Goal: Task Accomplishment & Management: Complete application form

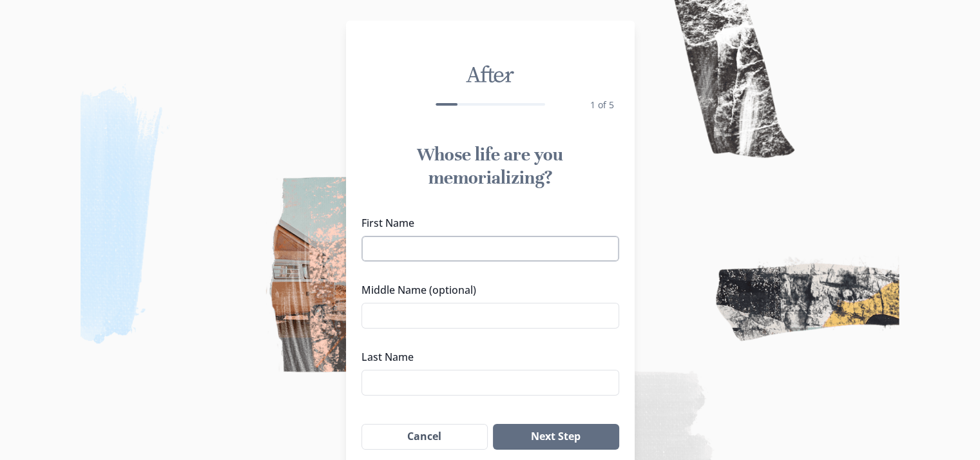
click at [412, 255] on input "First Name" at bounding box center [490, 249] width 258 height 26
type input "[PERSON_NAME]"
click at [451, 318] on input "Middle Name (optional)" at bounding box center [490, 316] width 258 height 26
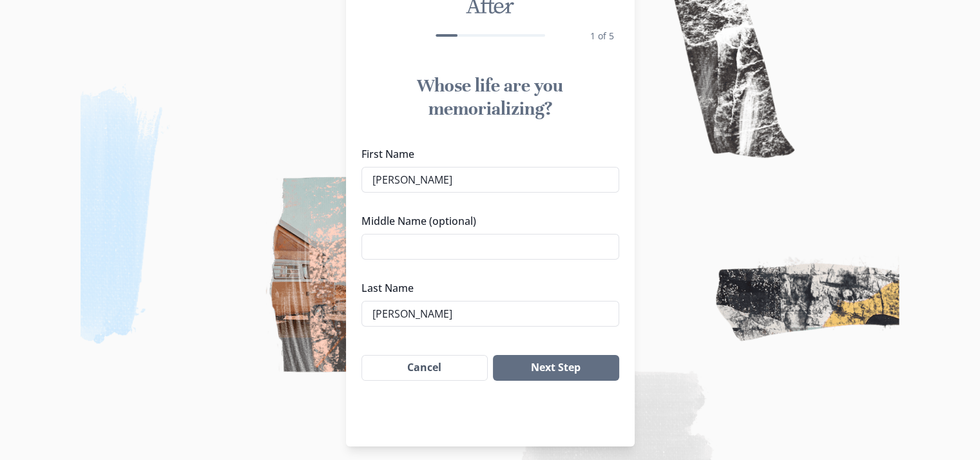
scroll to position [75, 0]
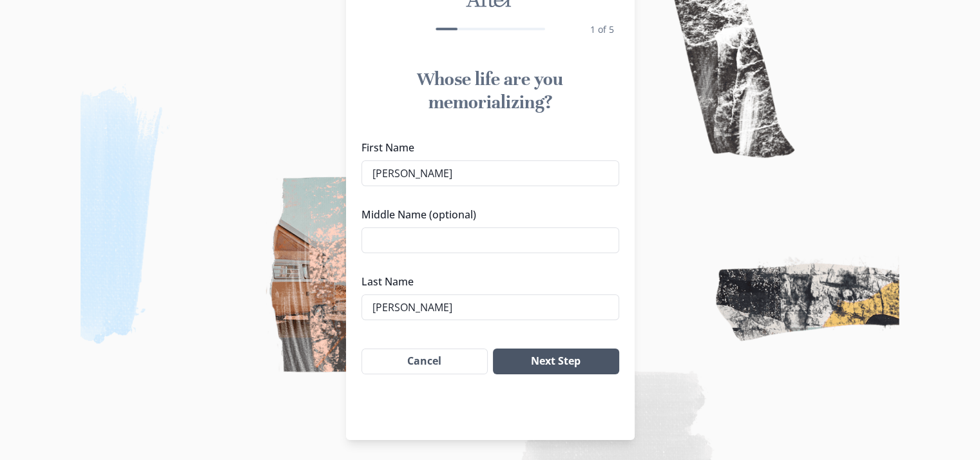
click at [568, 364] on button "Next Step" at bounding box center [556, 361] width 126 height 26
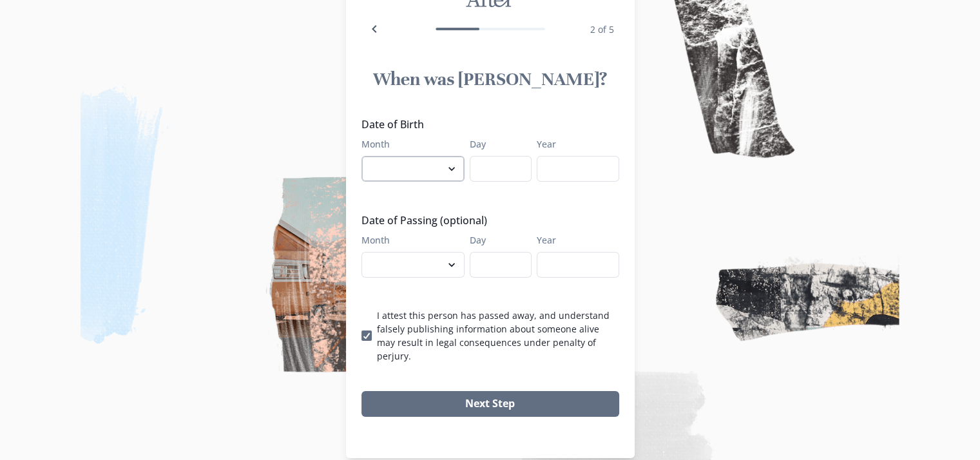
click at [414, 174] on select "January February March April May June July August September October November De…" at bounding box center [412, 169] width 103 height 26
click at [562, 145] on label "Year" at bounding box center [574, 144] width 75 height 14
click at [562, 156] on input "Year" at bounding box center [578, 169] width 82 height 26
click at [379, 32] on icon "Back" at bounding box center [374, 28] width 15 height 15
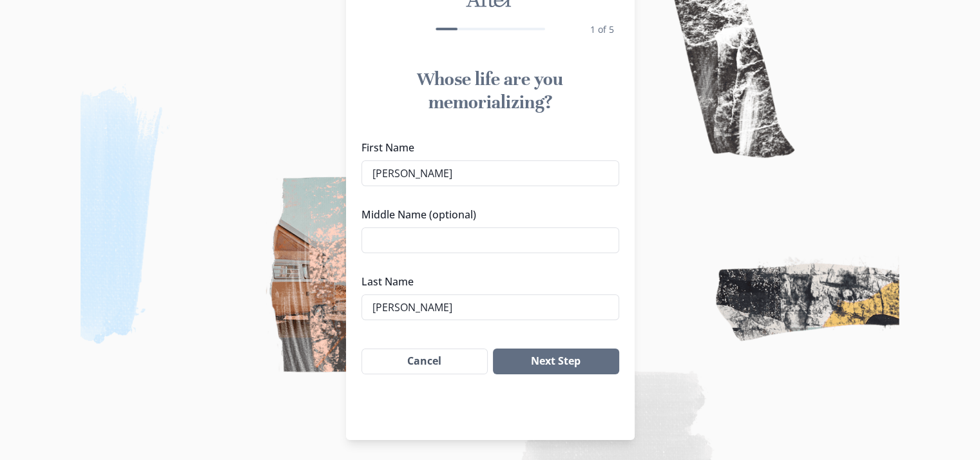
drag, startPoint x: 423, startPoint y: 178, endPoint x: 349, endPoint y: 171, distance: 73.8
click at [349, 171] on div "After 1 of 5 Whose life are you memorializing? First Name [PERSON_NAME] Middle …" at bounding box center [490, 193] width 980 height 536
type input "[PERSON_NAME]"
click at [407, 235] on input "Middle Name (optional)" at bounding box center [490, 240] width 258 height 26
type input "Lathell"
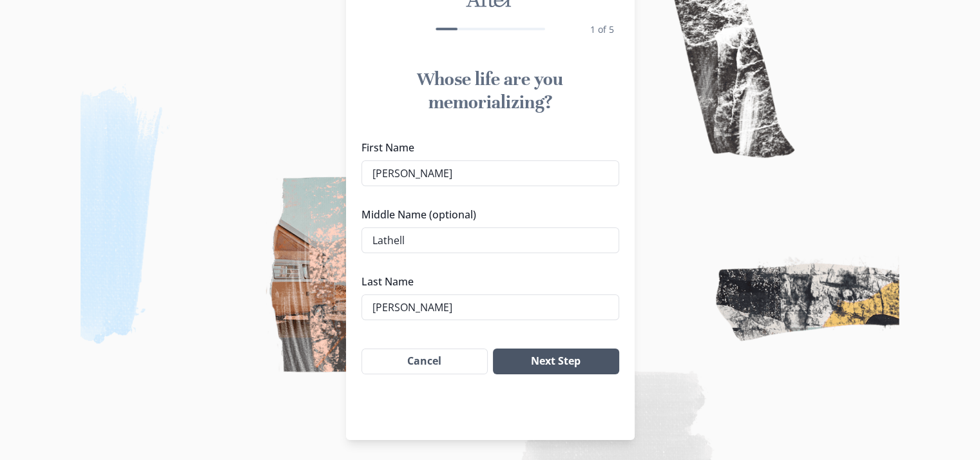
click at [542, 372] on button "Next Step" at bounding box center [556, 361] width 126 height 26
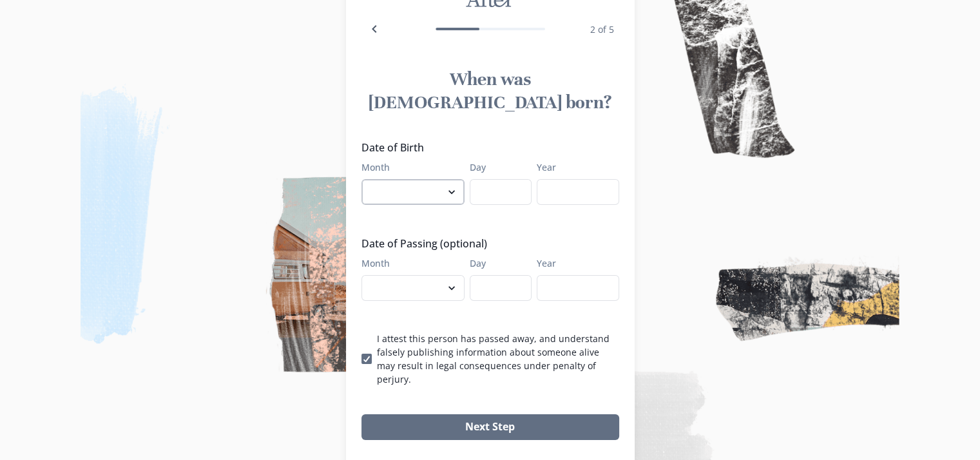
click at [406, 179] on select "January February March April May June July August September October November De…" at bounding box center [412, 192] width 103 height 26
select select "3"
click at [366, 179] on select "January February March April May June July August September October November De…" at bounding box center [412, 192] width 103 height 26
click at [493, 179] on input "Day" at bounding box center [501, 192] width 62 height 26
type input "21"
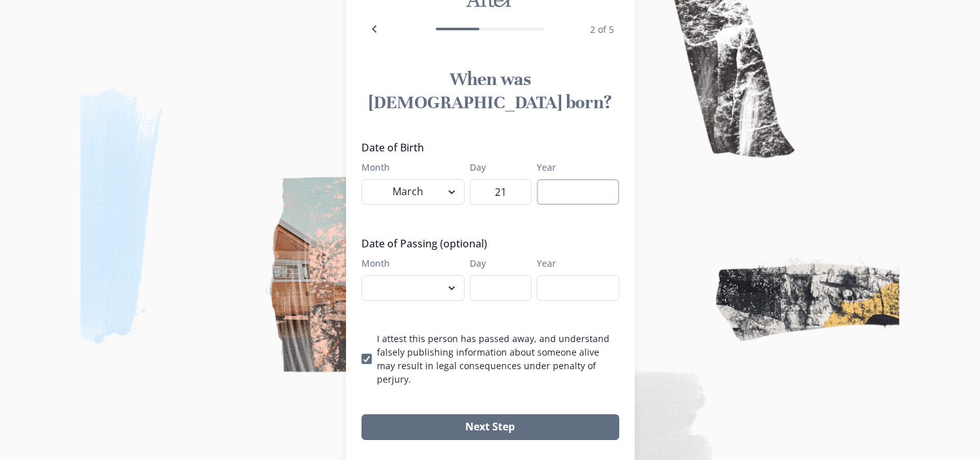
click at [588, 179] on input "Year" at bounding box center [578, 192] width 82 height 26
type input "1973"
click at [424, 275] on select "January February March April May June July August September October November De…" at bounding box center [412, 288] width 103 height 26
select select "9"
click at [366, 275] on select "January February March April May June July August September October November De…" at bounding box center [412, 288] width 103 height 26
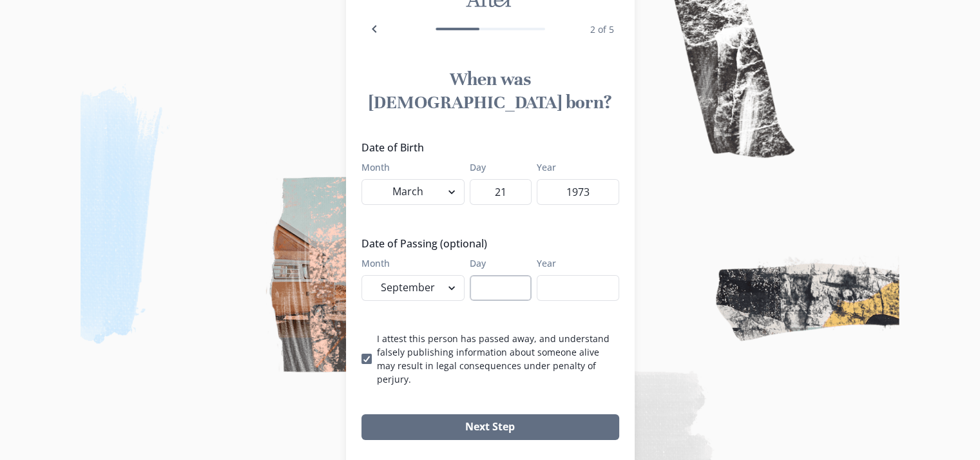
click at [492, 275] on input "Day" at bounding box center [501, 288] width 62 height 26
type input "29"
click at [560, 275] on input "Year" at bounding box center [578, 288] width 82 height 26
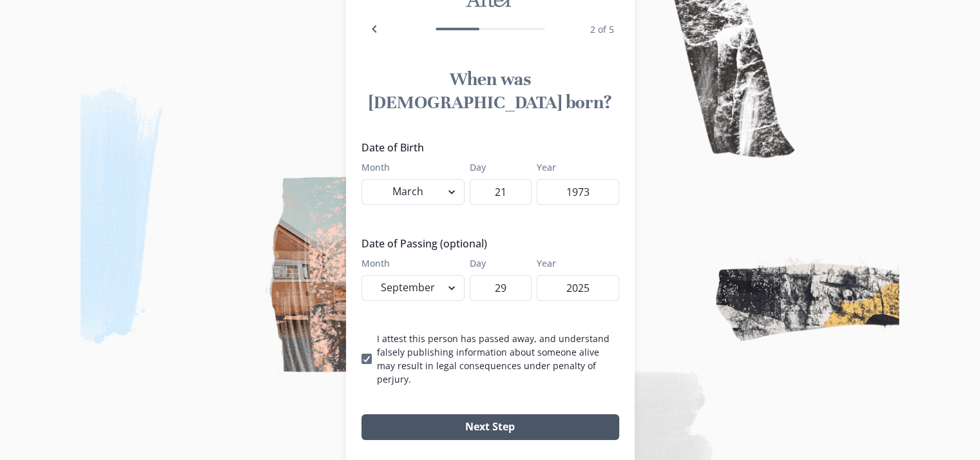
type input "2025"
click at [544, 414] on button "Next Step" at bounding box center [490, 427] width 258 height 26
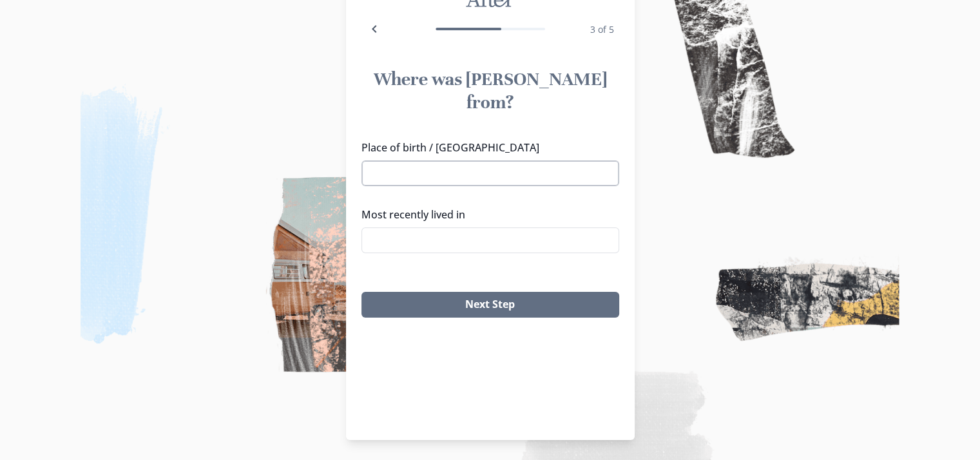
click at [460, 160] on input "Place of birth / [GEOGRAPHIC_DATA]" at bounding box center [490, 173] width 258 height 26
click at [456, 175] on li "[US_STATE]" at bounding box center [495, 174] width 256 height 21
type input "[US_STATE]"
click at [471, 227] on input "Most recently lived in" at bounding box center [490, 240] width 258 height 26
click at [464, 240] on li "[GEOGRAPHIC_DATA], [GEOGRAPHIC_DATA]" at bounding box center [495, 241] width 256 height 21
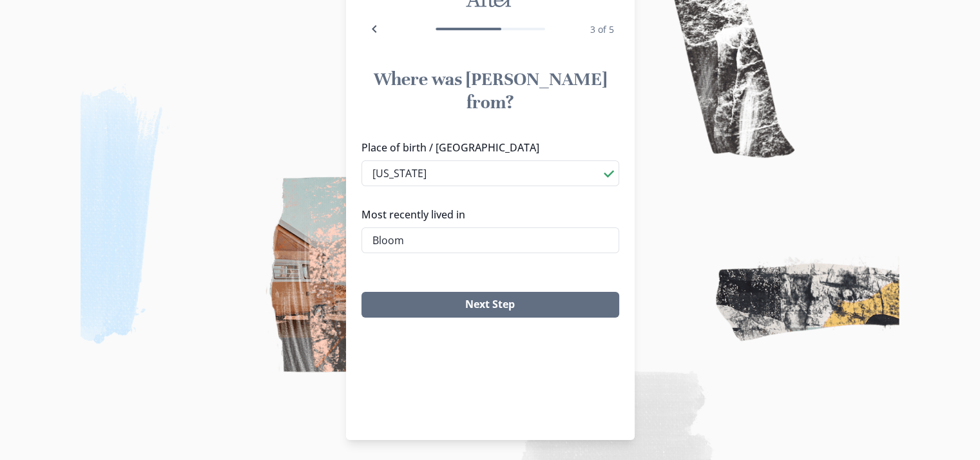
type input "[GEOGRAPHIC_DATA], [GEOGRAPHIC_DATA]"
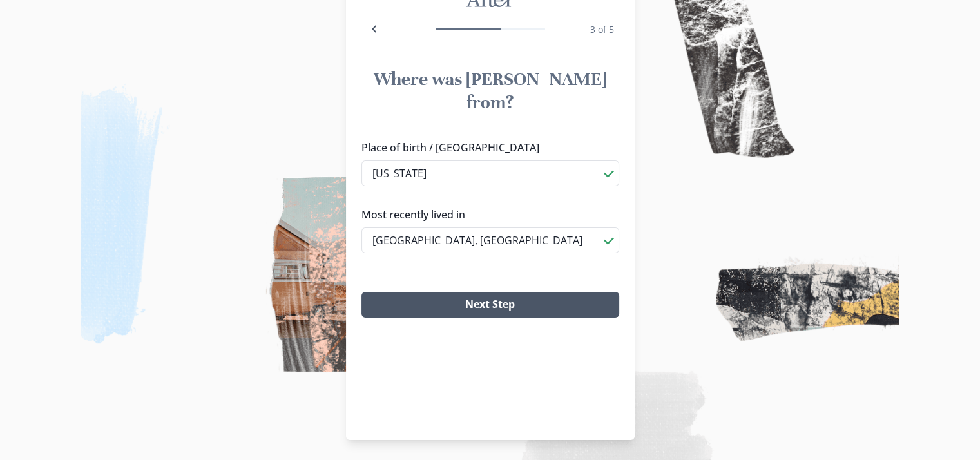
click at [474, 292] on button "Next Step" at bounding box center [490, 305] width 258 height 26
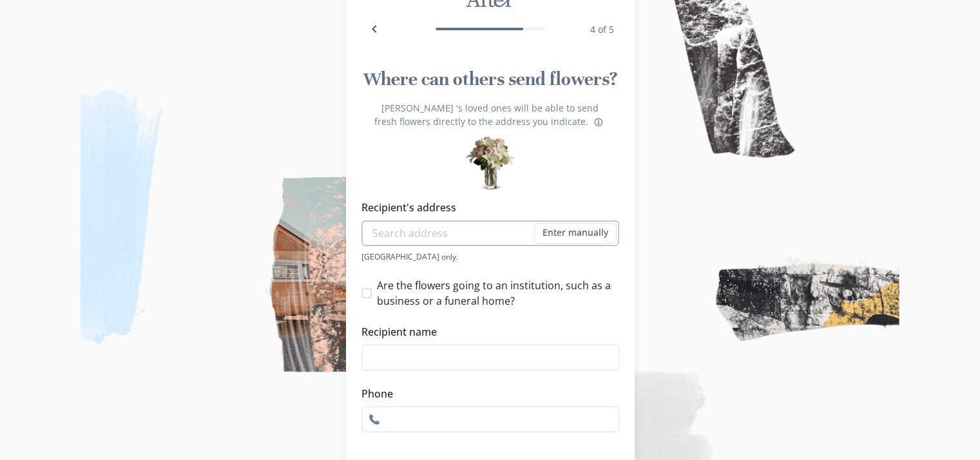
click at [421, 238] on input "Recipient's address" at bounding box center [490, 233] width 258 height 26
type input "[STREET_ADDRESS]"
type input "3096848506"
click at [442, 256] on li "[STREET_ADDRESS]" at bounding box center [495, 256] width 256 height 21
type input "[STREET_ADDRESS]"
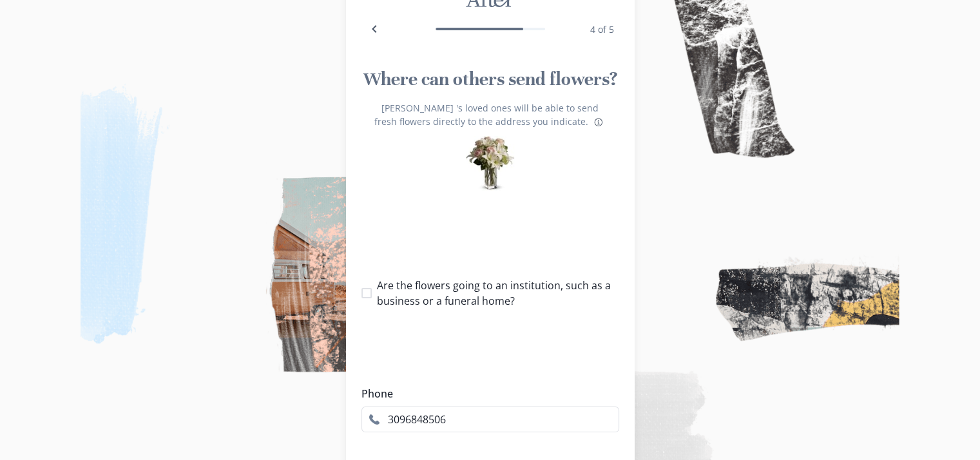
type input "1"
checkbox input "true"
type input "[STREET_ADDRESS]"
select select "IL"
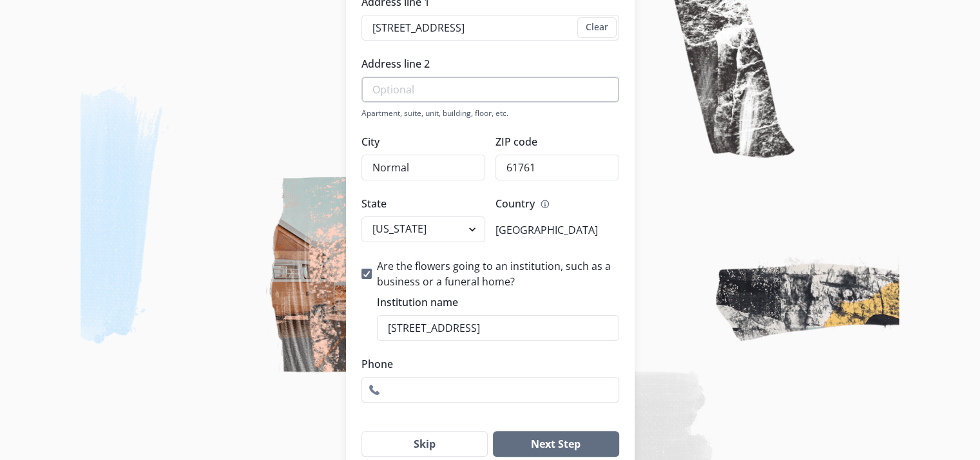
scroll to position [281, 0]
click at [369, 271] on polyline at bounding box center [366, 273] width 6 height 5
click at [361, 273] on input "Are the flowers going to an institution, such as a business or a funeral home?" at bounding box center [361, 273] width 1 height 1
checkbox input "false"
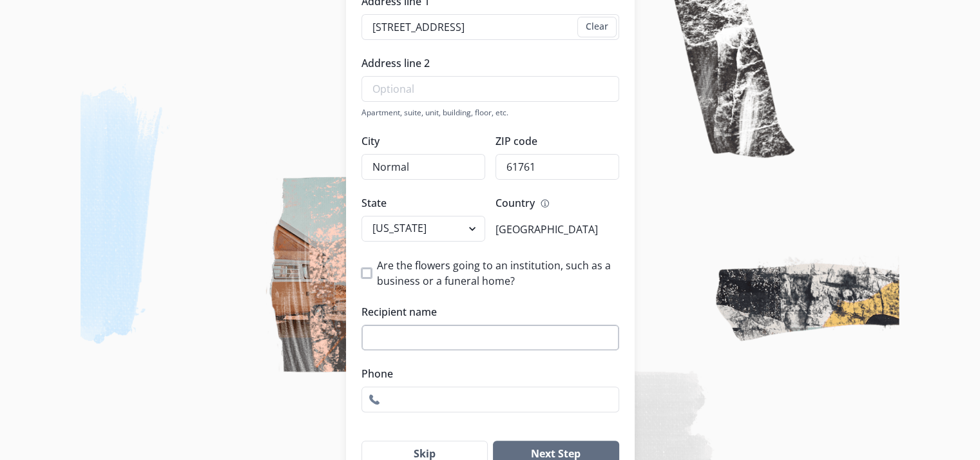
click at [454, 336] on input "Recipient name" at bounding box center [490, 338] width 258 height 26
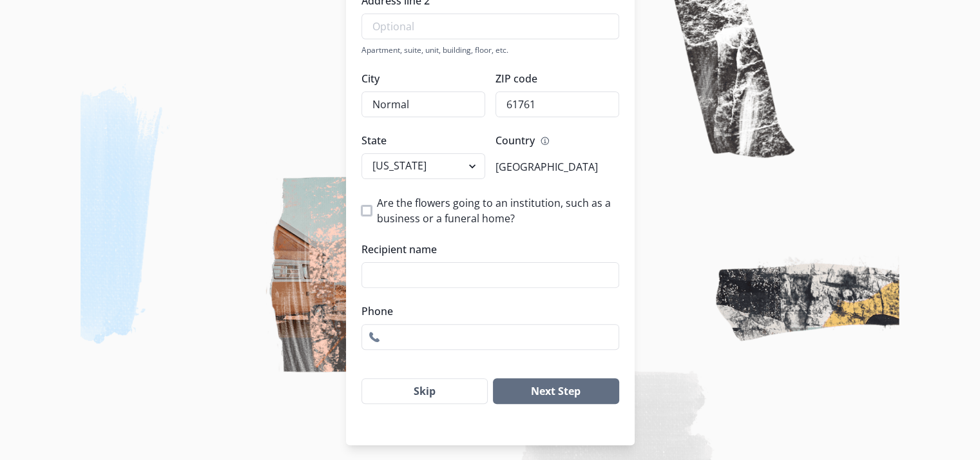
scroll to position [348, 0]
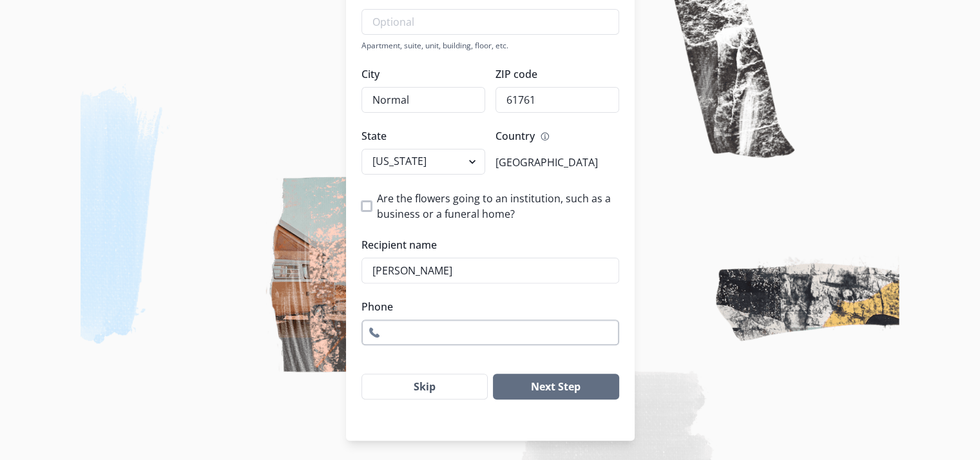
type input "[PERSON_NAME]"
click at [405, 328] on input "Phone" at bounding box center [490, 332] width 258 height 26
type input "3096848506"
click at [539, 390] on button "Next Step" at bounding box center [556, 387] width 126 height 26
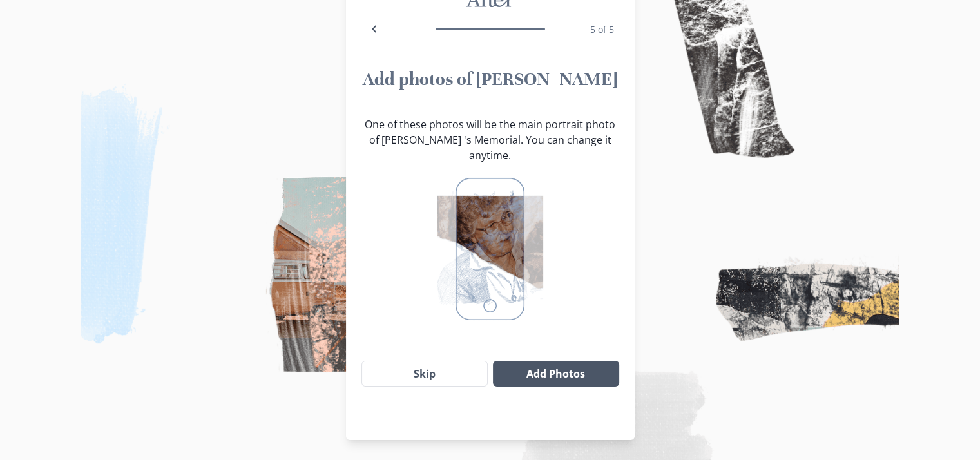
click at [529, 363] on button "Add Photos" at bounding box center [556, 374] width 126 height 26
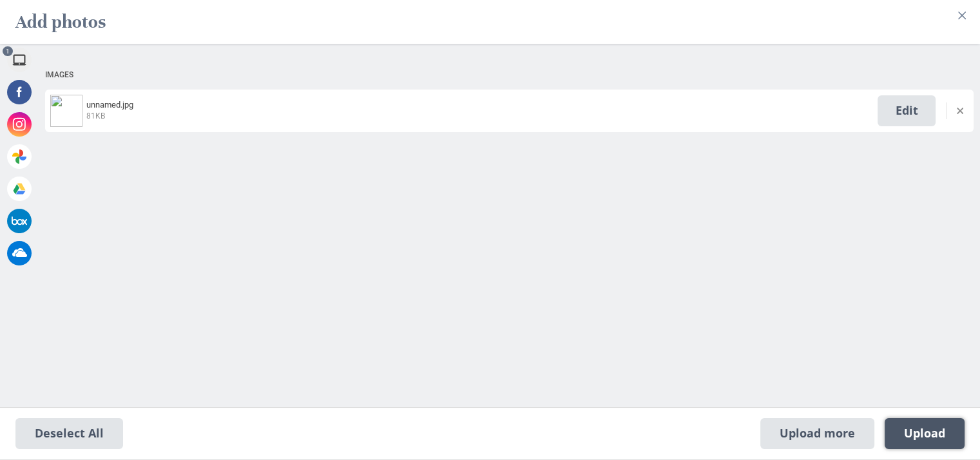
click at [920, 429] on span "Upload 1" at bounding box center [924, 433] width 41 height 14
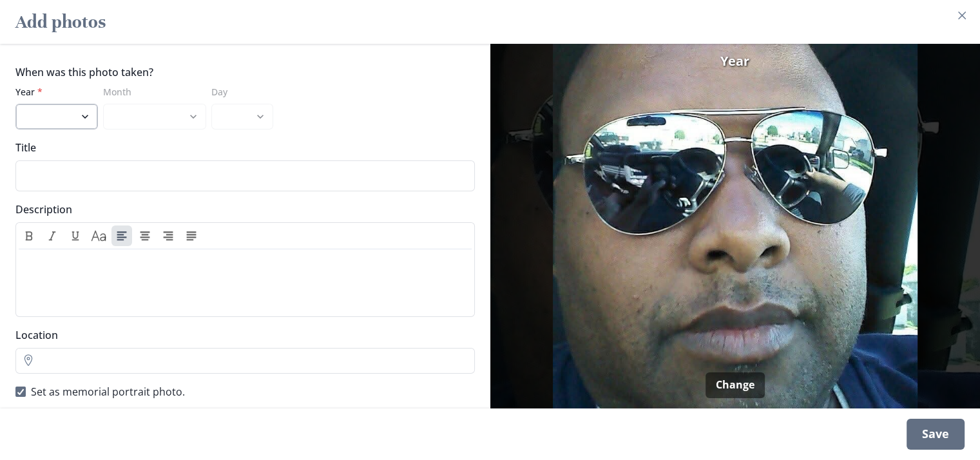
drag, startPoint x: 73, startPoint y: 106, endPoint x: 53, endPoint y: 103, distance: 20.1
click at [53, 104] on select "2025 2024 2023 2022 2021 2020 2019 2018 2017 2016 2015 2014 2013 2012 2011 2010…" at bounding box center [56, 117] width 82 height 26
select select "2016"
click at [15, 104] on select "2025 2024 2023 2022 2021 2020 2019 2018 2017 2016 2015 2014 2013 2012 2011 2010…" at bounding box center [56, 117] width 82 height 26
click at [142, 108] on select "January February March April May June July August September October November De…" at bounding box center [154, 117] width 103 height 26
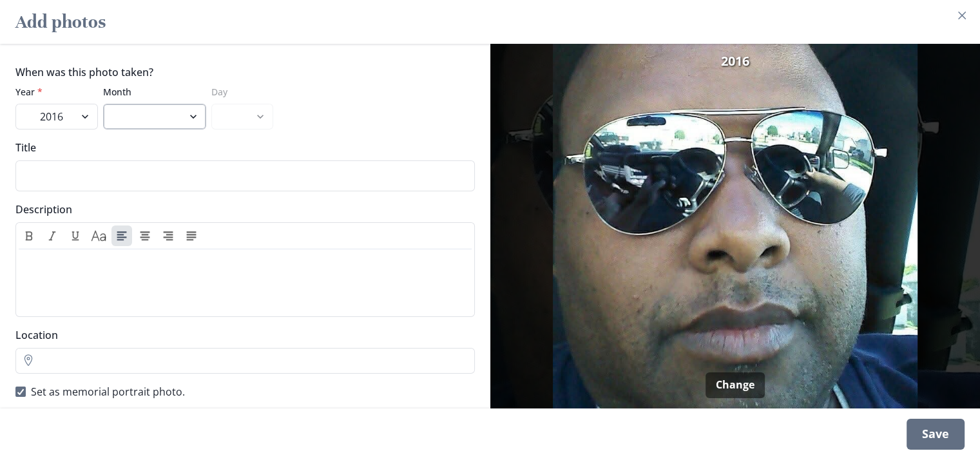
select select "8"
click at [103, 104] on select "January February March April May June July August September October November De…" at bounding box center [154, 117] width 103 height 26
click at [222, 109] on select "1 2 3 4 5 6 7 8 9 10 11 12 13 14 15 16 17 18 19 20 21 22 23 24 25 26 27 28 29 3…" at bounding box center [242, 117] width 62 height 26
select select "12"
click at [211, 104] on select "1 2 3 4 5 6 7 8 9 10 11 12 13 14 15 16 17 18 19 20 21 22 23 24 25 26 27 28 29 3…" at bounding box center [242, 117] width 62 height 26
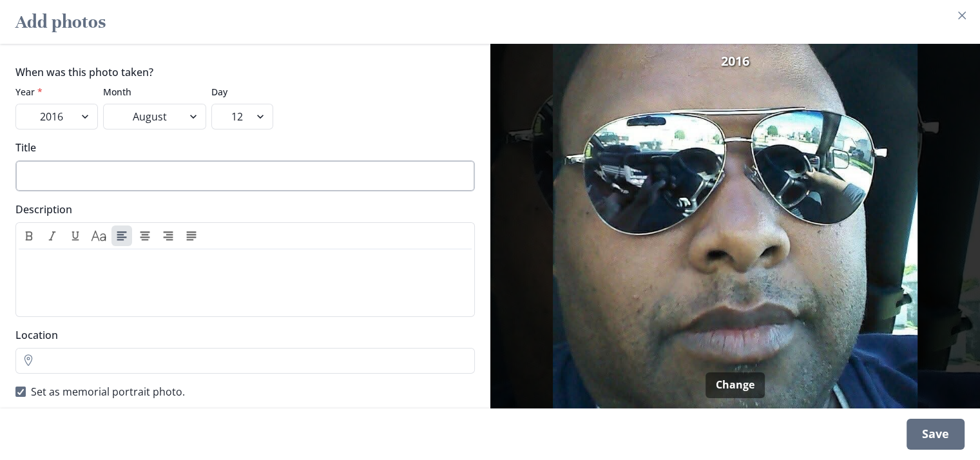
click at [186, 165] on input "Title" at bounding box center [244, 175] width 459 height 31
type input "[PERSON_NAME]"
click at [138, 267] on div at bounding box center [245, 280] width 443 height 52
click at [138, 267] on div "th" at bounding box center [245, 280] width 443 height 52
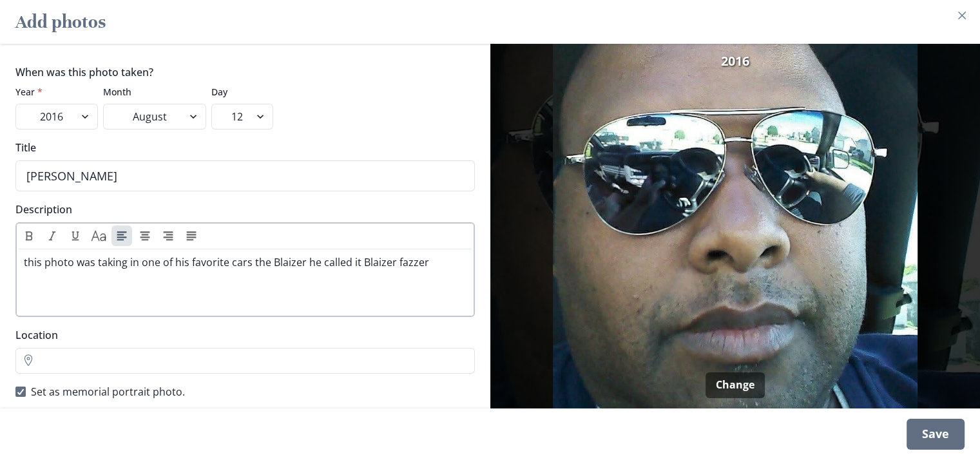
scroll to position [1, 0]
click at [50, 164] on input "[PERSON_NAME]" at bounding box center [244, 175] width 459 height 31
type input "[PERSON_NAME]"
click at [929, 429] on div "Save" at bounding box center [935, 434] width 58 height 31
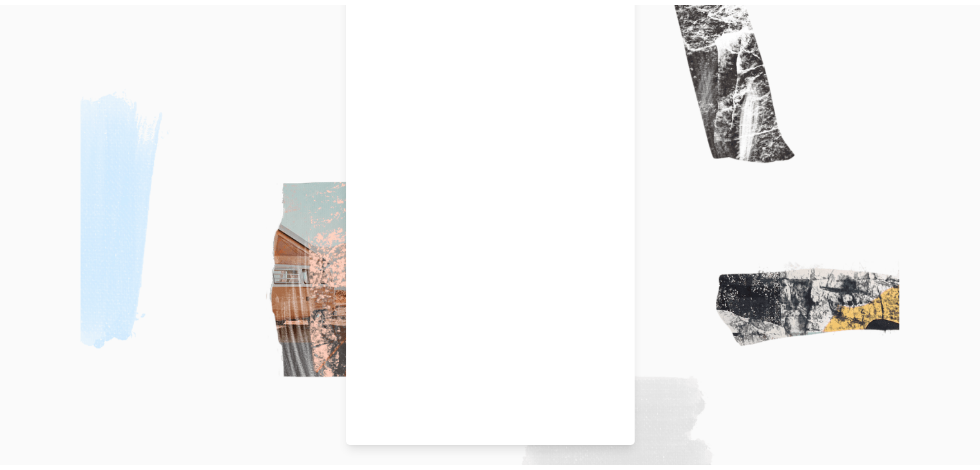
scroll to position [0, 0]
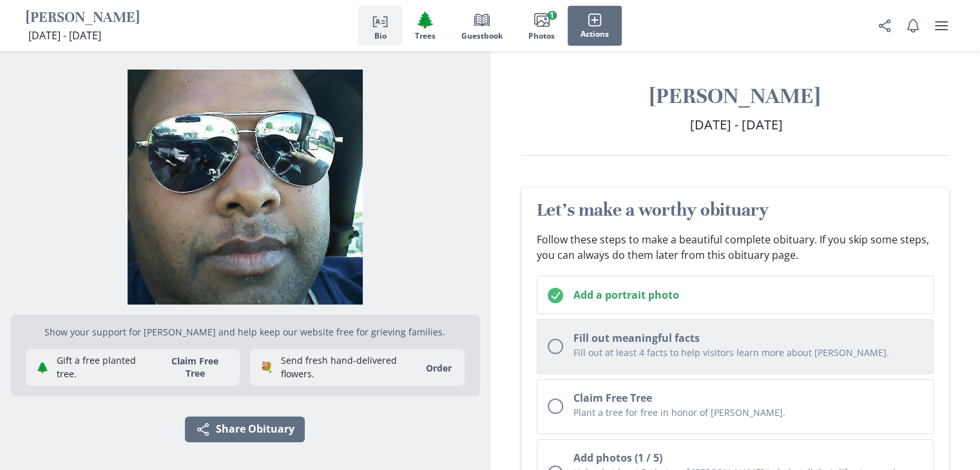
click at [557, 331] on button "Fill out meaningful facts Fill out at least 4 facts to help visitors learn more…" at bounding box center [735, 346] width 397 height 55
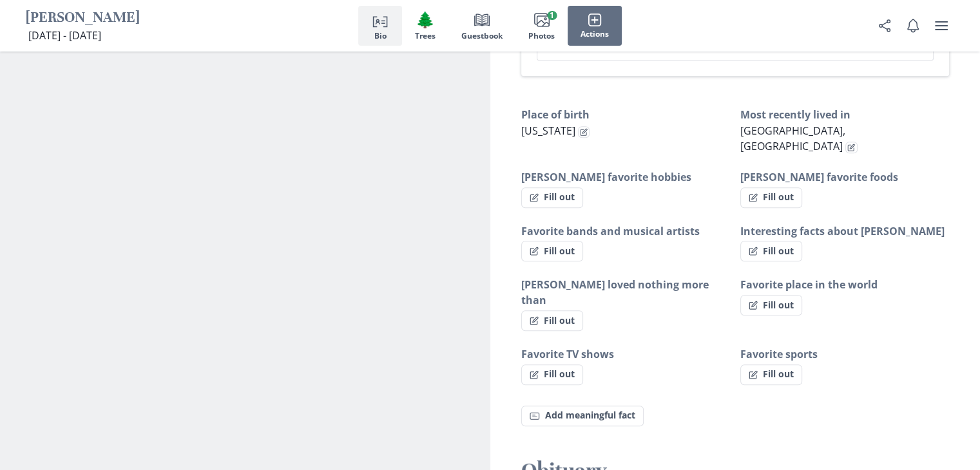
scroll to position [763, 0]
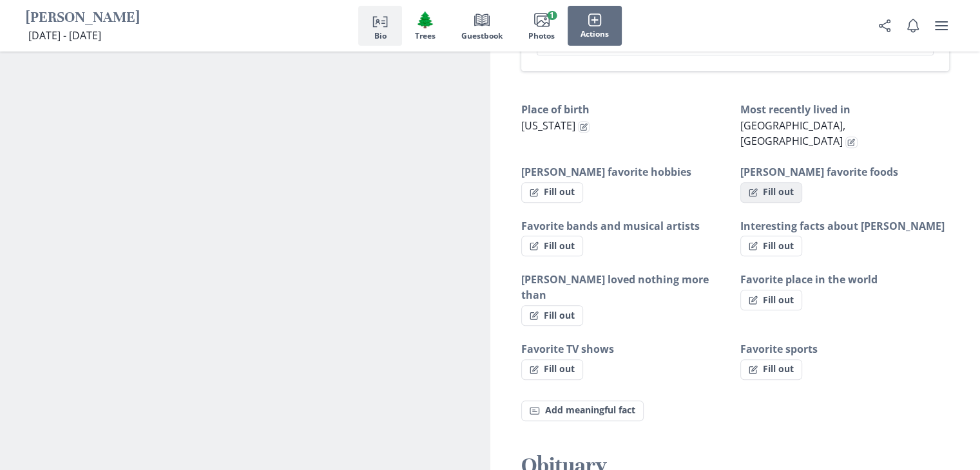
click at [778, 182] on button "Fill out" at bounding box center [771, 192] width 62 height 21
select select "[PERSON_NAME] favorite foods"
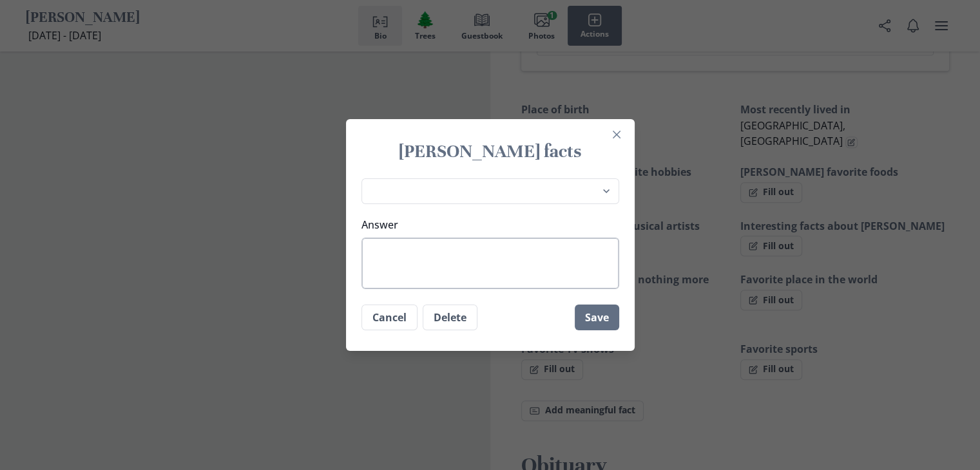
click at [439, 261] on textarea "Answer" at bounding box center [490, 264] width 258 height 52
type textarea "T"
type textarea "x"
type textarea "Ta"
type textarea "x"
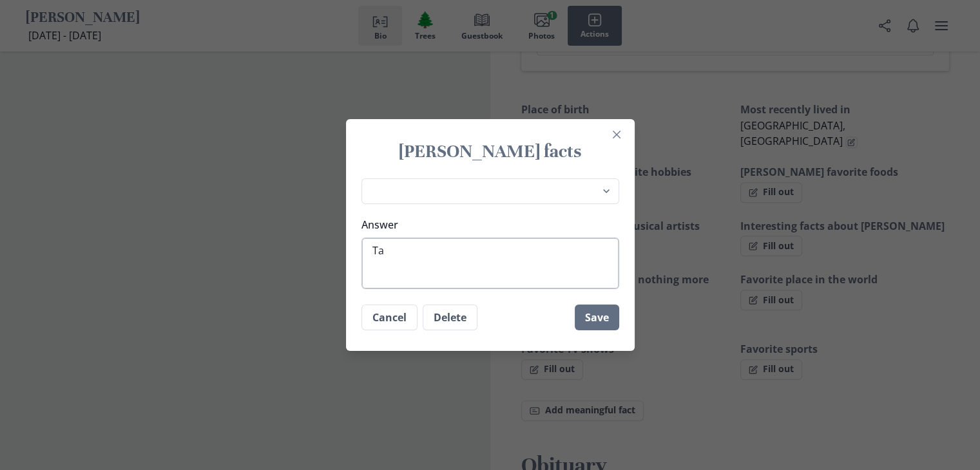
type textarea "Tac"
type textarea "x"
type textarea "Taco"
type textarea "x"
type textarea "Tacos"
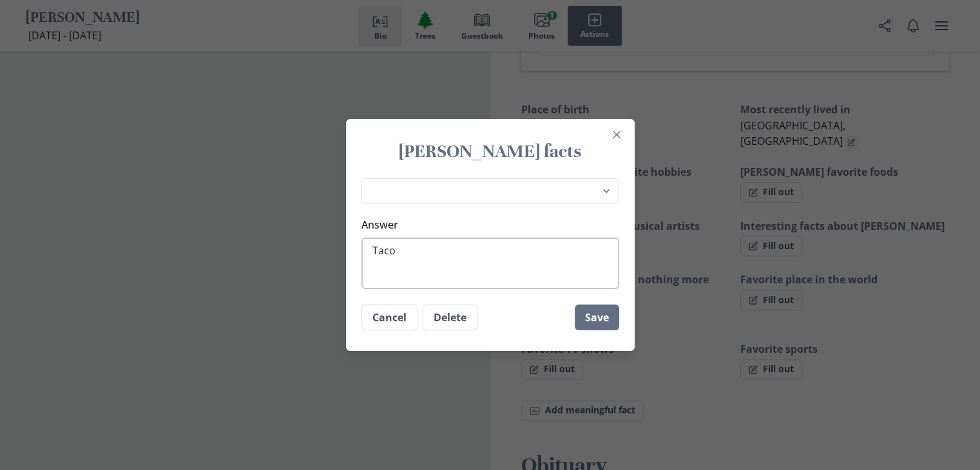
type textarea "x"
type textarea "Tacos"
type textarea "x"
type textarea "Tacos a"
type textarea "x"
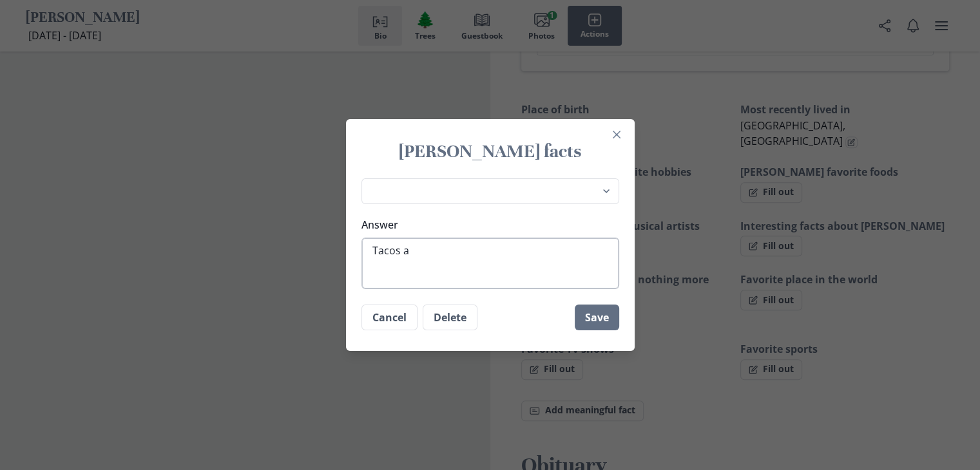
type textarea "Tacos an"
type textarea "x"
type textarea "Tacos and"
type textarea "x"
type textarea "Tacos and"
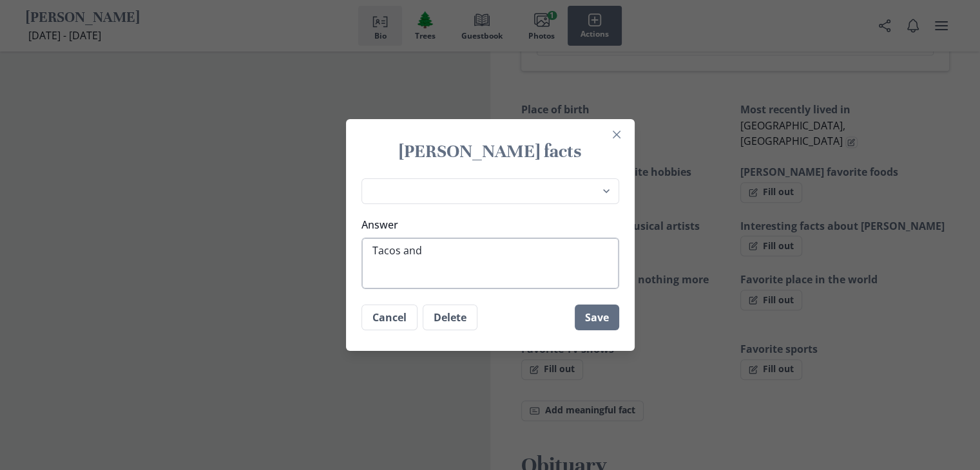
type textarea "x"
type textarea "Tacos and m"
type textarea "x"
type textarea "Tacos and me"
type textarea "x"
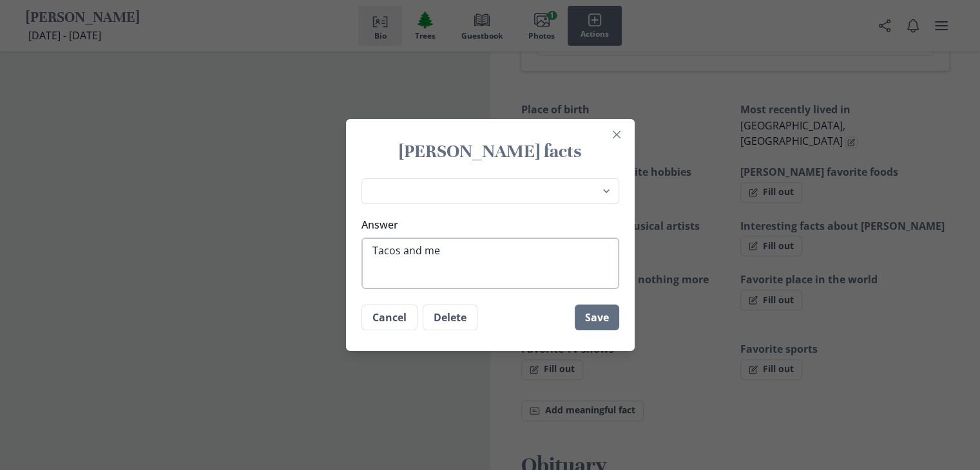
type textarea "Tacos and mex"
type textarea "x"
type textarea "Tacos and mexi"
type textarea "x"
type textarea "Tacos and mexic"
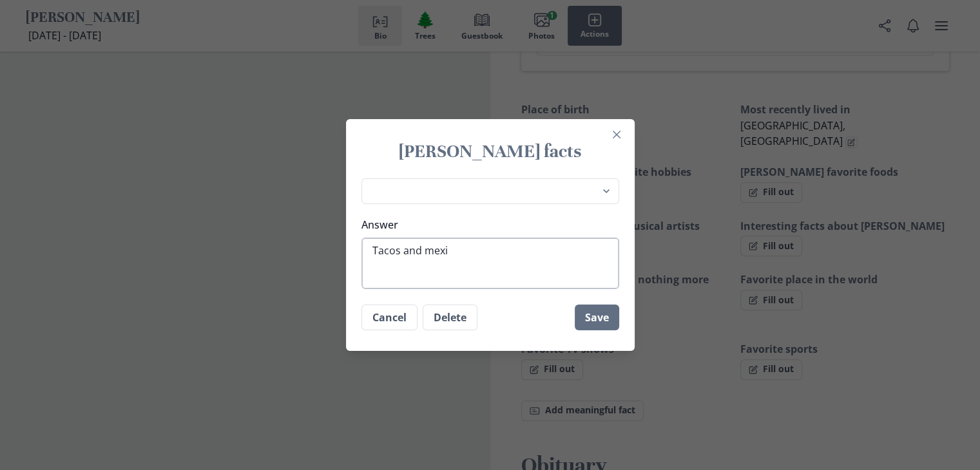
type textarea "x"
type textarea "Tacos and mexica"
type textarea "x"
type textarea "Tacos and mexican"
type textarea "x"
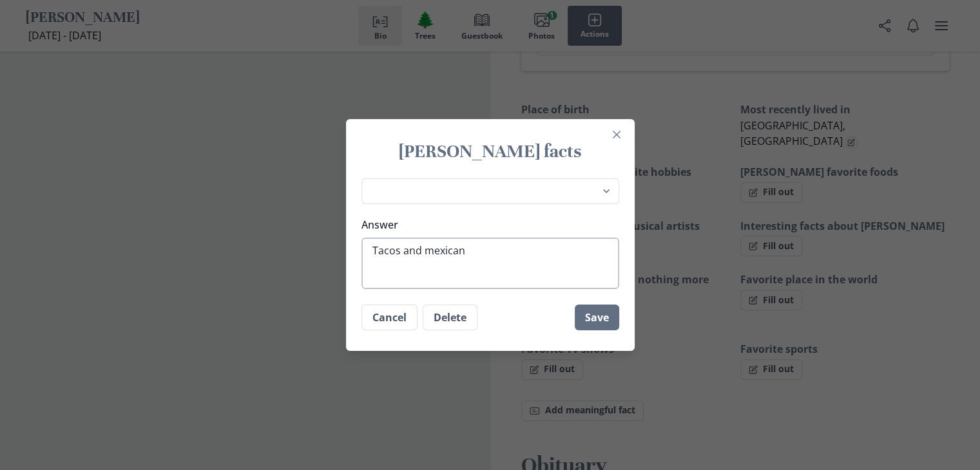
type textarea "Tacos and mexican"
type textarea "x"
type textarea "Tacos and mexican"
click at [600, 328] on button "Save" at bounding box center [597, 318] width 44 height 26
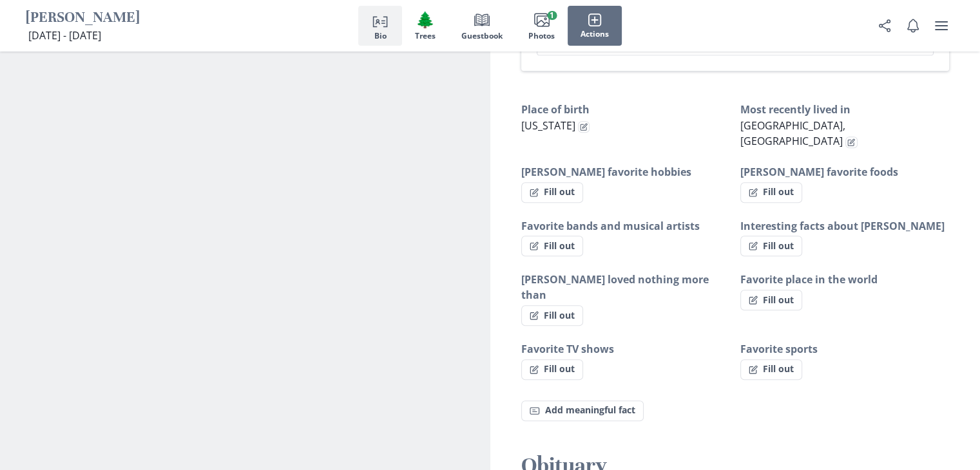
type textarea "x"
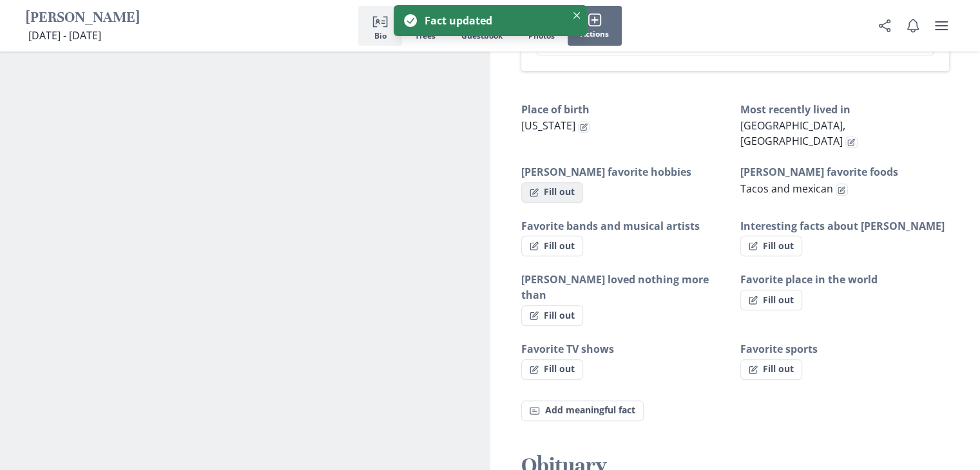
click at [553, 182] on button "Fill out" at bounding box center [552, 192] width 62 height 21
select select "[PERSON_NAME] favorite hobbies"
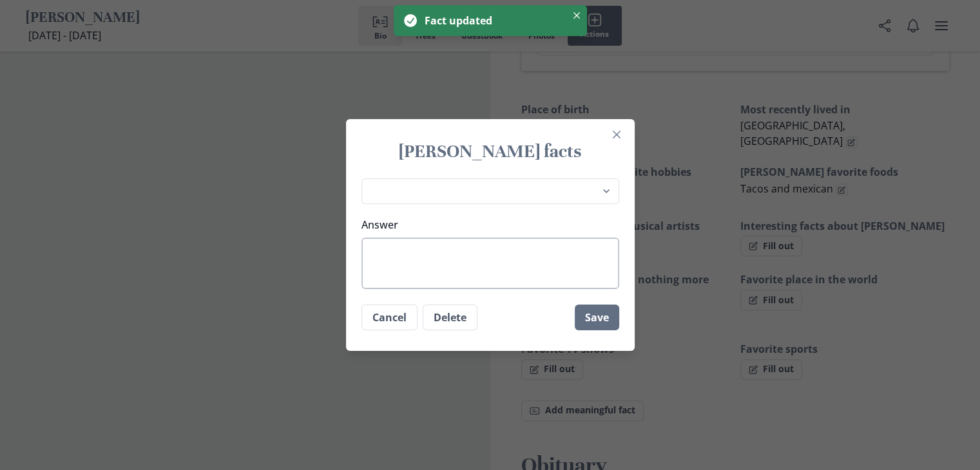
click at [493, 263] on textarea "Answer" at bounding box center [490, 264] width 258 height 52
type textarea "x"
type textarea "B"
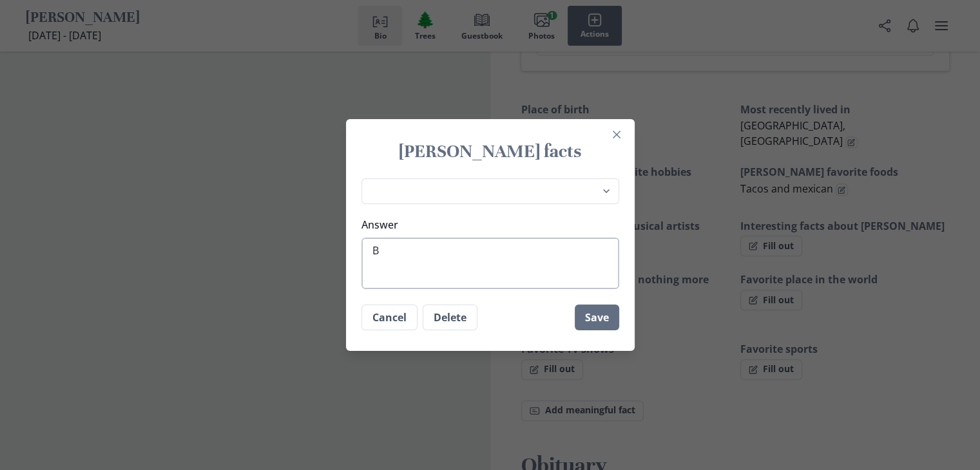
type textarea "x"
type textarea "Be"
type textarea "x"
type textarea "Bei"
type textarea "x"
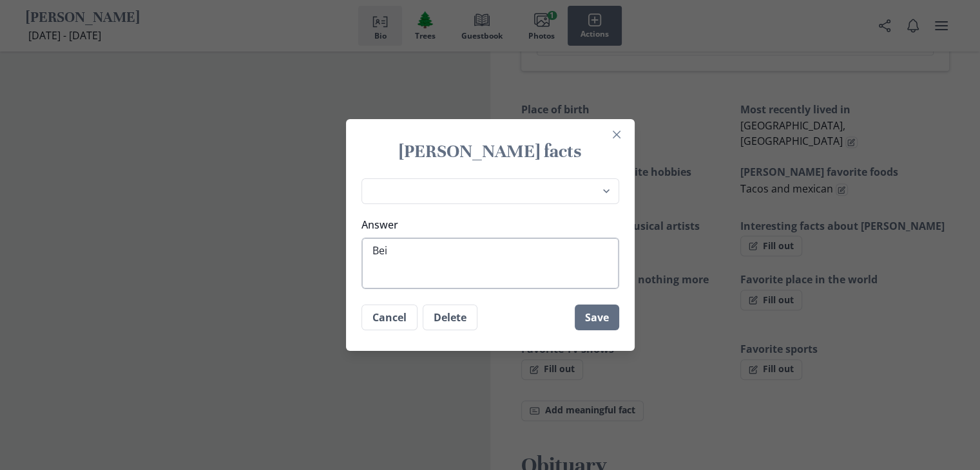
type textarea "Bein"
type textarea "x"
type textarea "Being"
type textarea "x"
type textarea "Being"
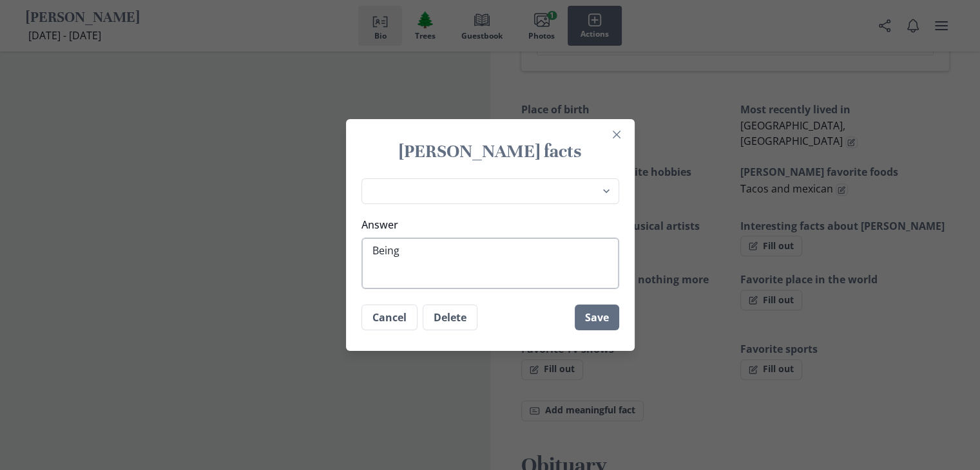
type textarea "x"
type textarea "Being al"
type textarea "x"
type textarea "Being alo"
type textarea "x"
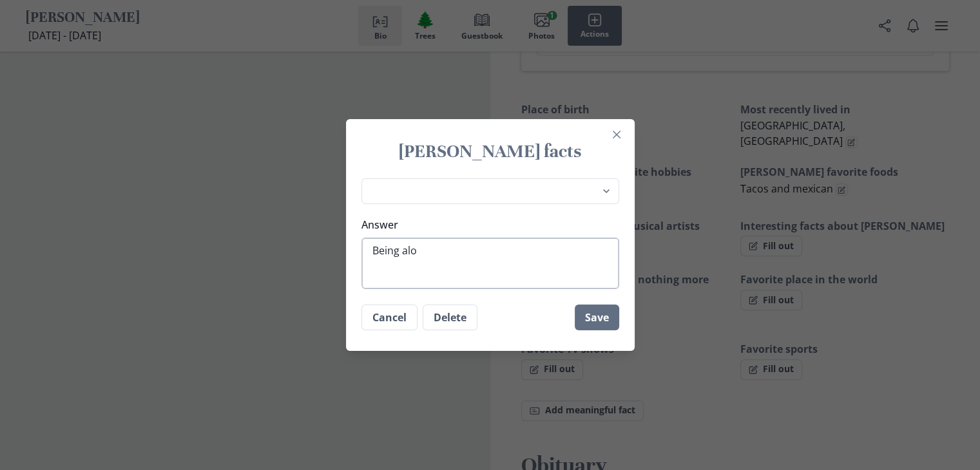
type textarea "Being alon"
type textarea "x"
type textarea "Being alone"
type textarea "x"
type textarea "Being alone"
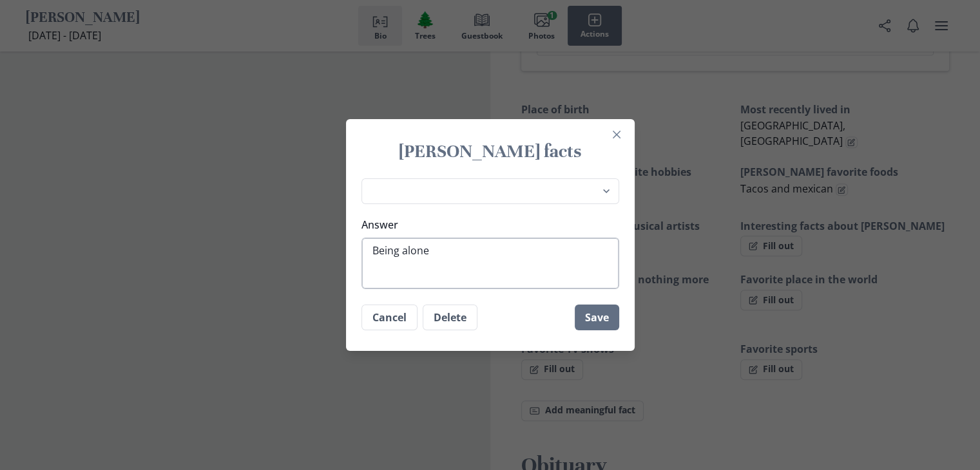
type textarea "x"
type textarea "Being alone i"
type textarea "x"
type textarea "Being alone in"
type textarea "x"
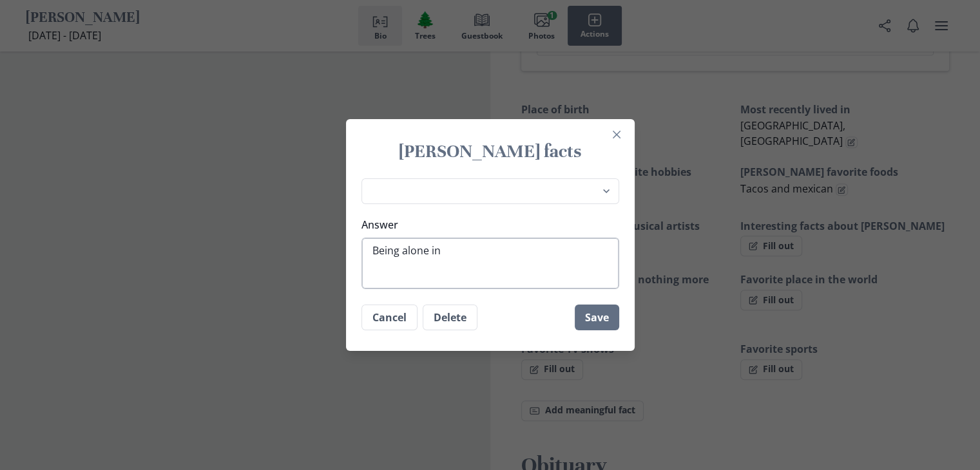
type textarea "Being alone in"
type textarea "x"
type textarea "Being alone in h"
type textarea "x"
type textarea "Being alone in his"
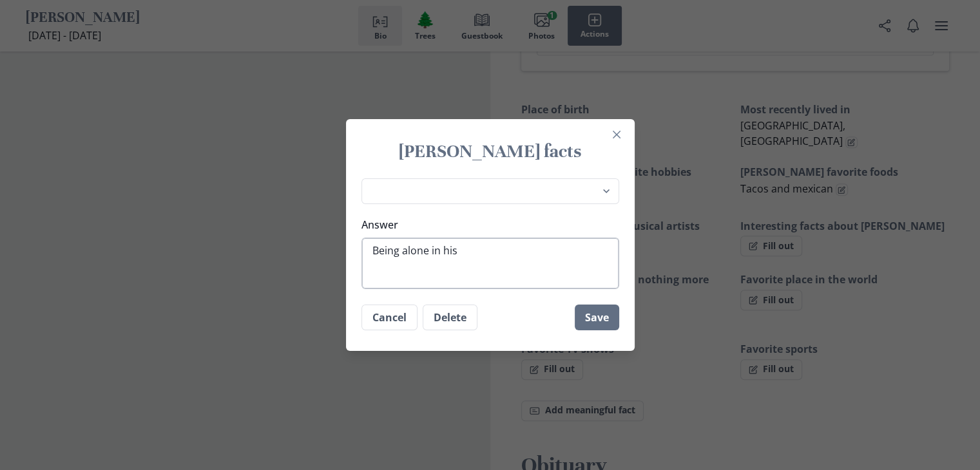
type textarea "x"
type textarea "Being alone in his"
type textarea "x"
type textarea "Being alone in his"
type textarea "x"
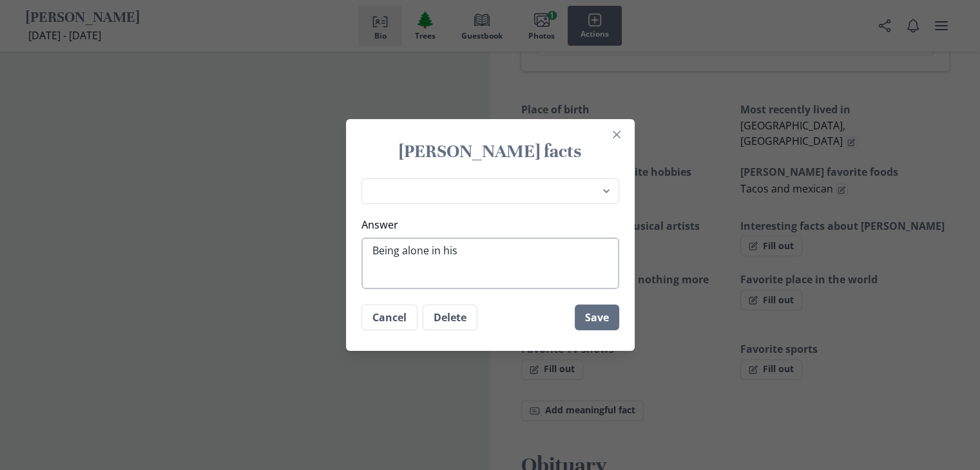
type textarea "Being alone in his r"
type textarea "x"
type textarea "Being alone in his ro"
type textarea "x"
type textarea "Being alone in his roo"
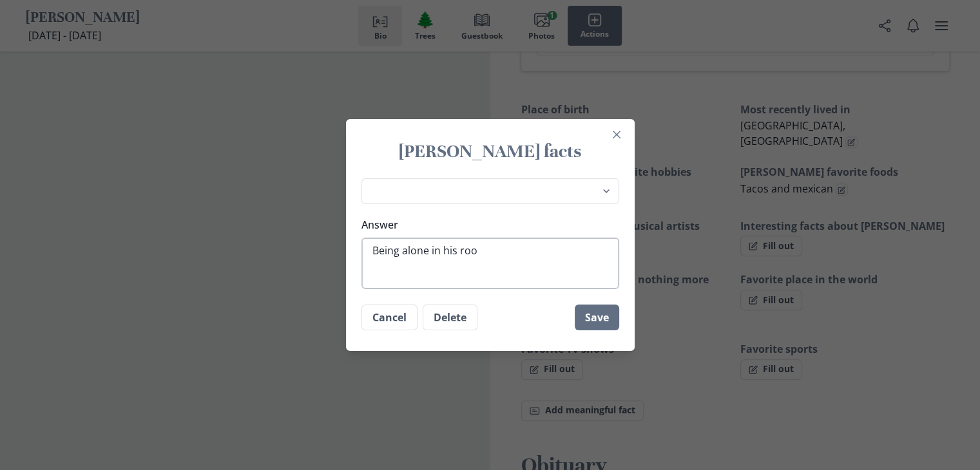
type textarea "x"
type textarea "Being alone in his room"
type textarea "x"
type textarea "Being alone in his room"
type textarea "x"
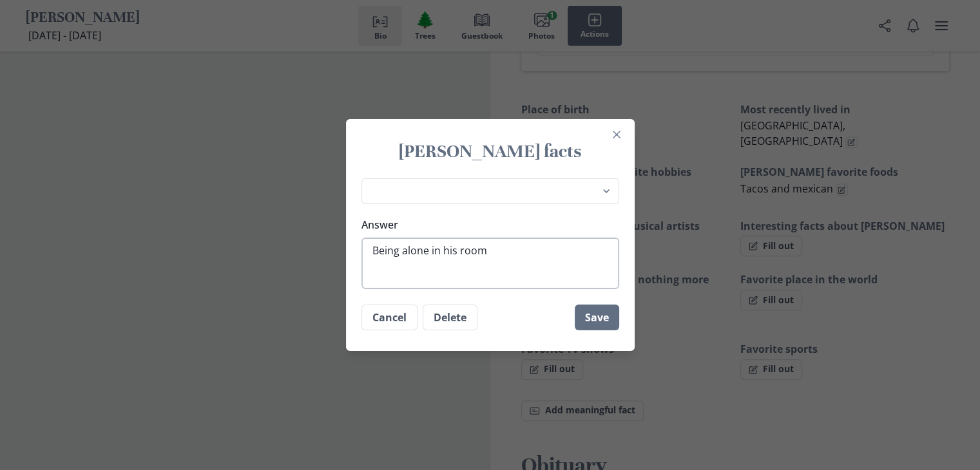
type textarea "Being alone in his room a"
type textarea "x"
type textarea "Being alone in his room an"
type textarea "x"
type textarea "Being alone in his room and"
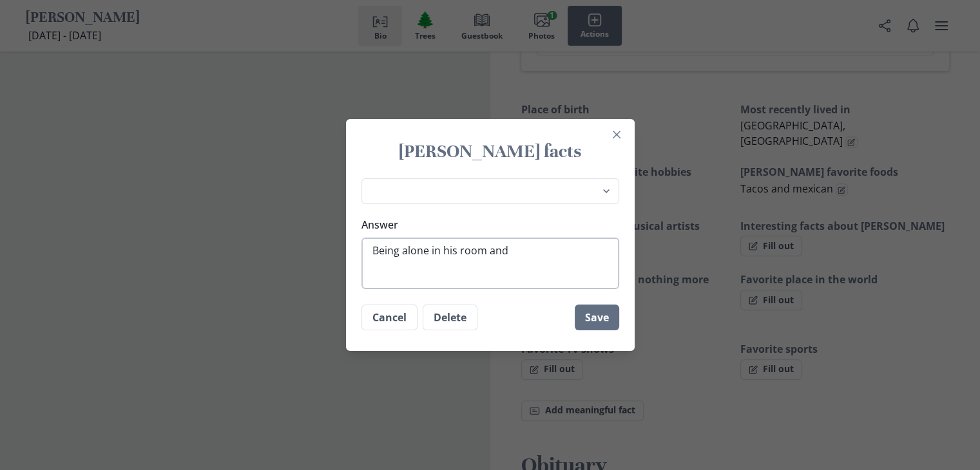
type textarea "x"
type textarea "Being alone in his room and"
type textarea "x"
type textarea "Being alone in his room and h"
type textarea "x"
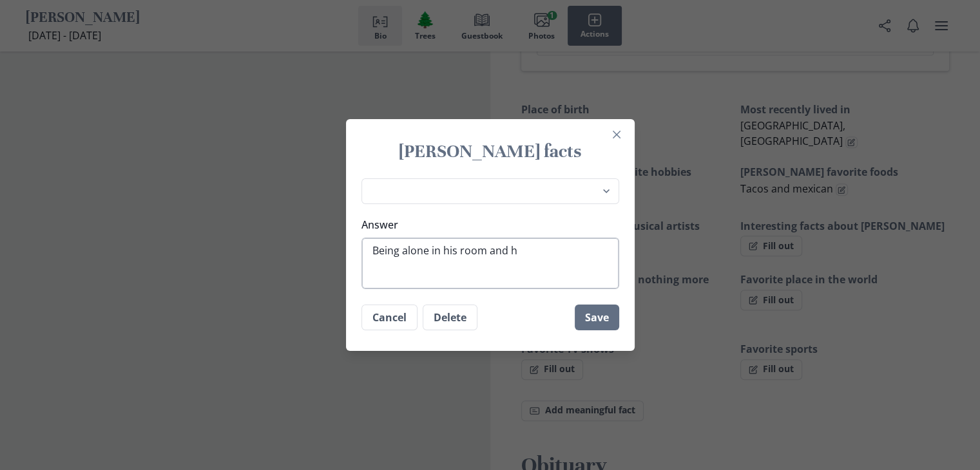
type textarea "Being alone in his room and ha"
type textarea "x"
type textarea "Being alone in his room and [PERSON_NAME]"
type textarea "x"
type textarea "Being alone in his room and hang"
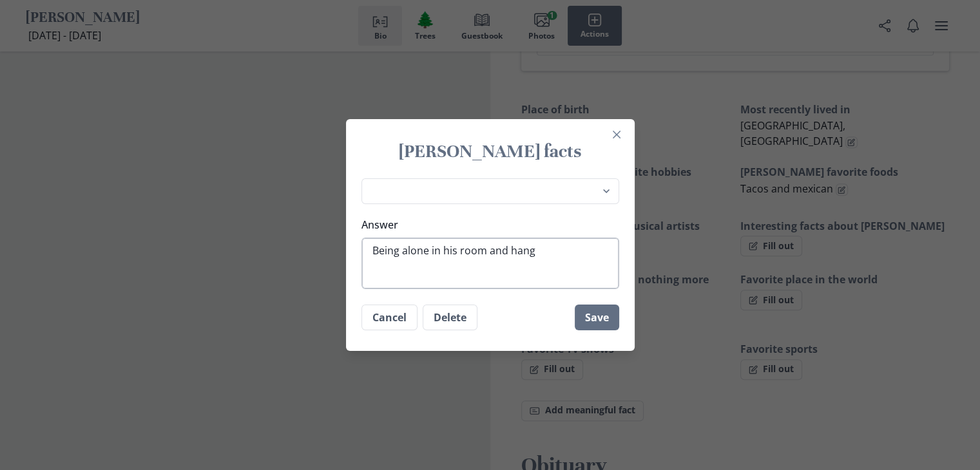
type textarea "x"
type textarea "Being alone in his room and hangi"
type textarea "x"
type textarea "Being alone in his room and hangin"
type textarea "x"
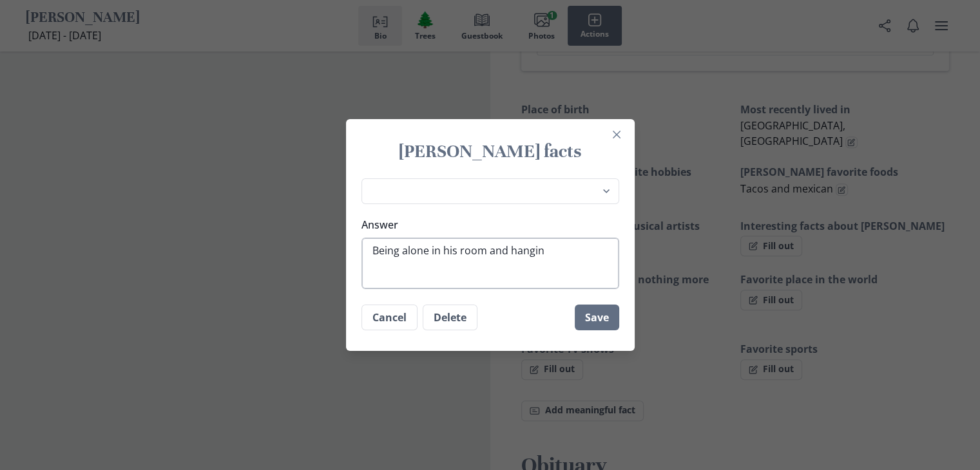
type textarea "Being alone in his room and hanging"
type textarea "x"
type textarea "Being alone in his room and hanging"
type textarea "x"
type textarea "Being alone in his room and hanging o"
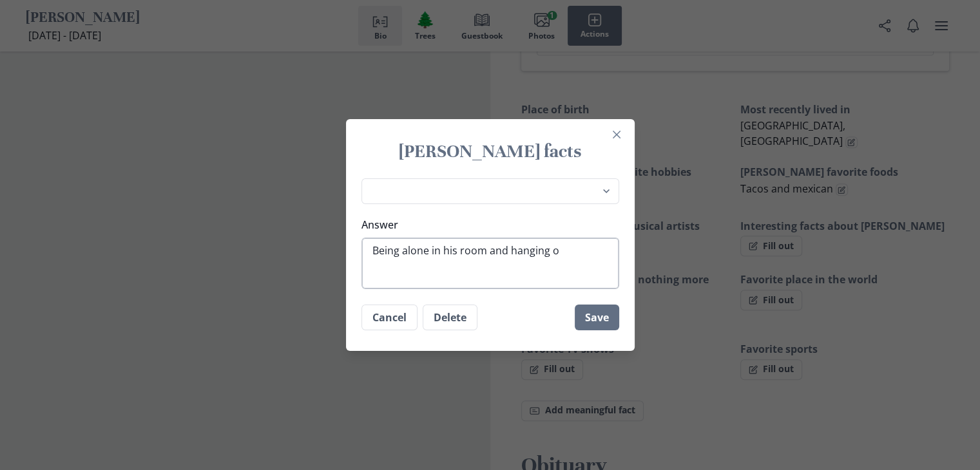
type textarea "x"
type textarea "Being alone in his room and hanging ou"
type textarea "x"
type textarea "Being alone in his room and hanging out"
type textarea "x"
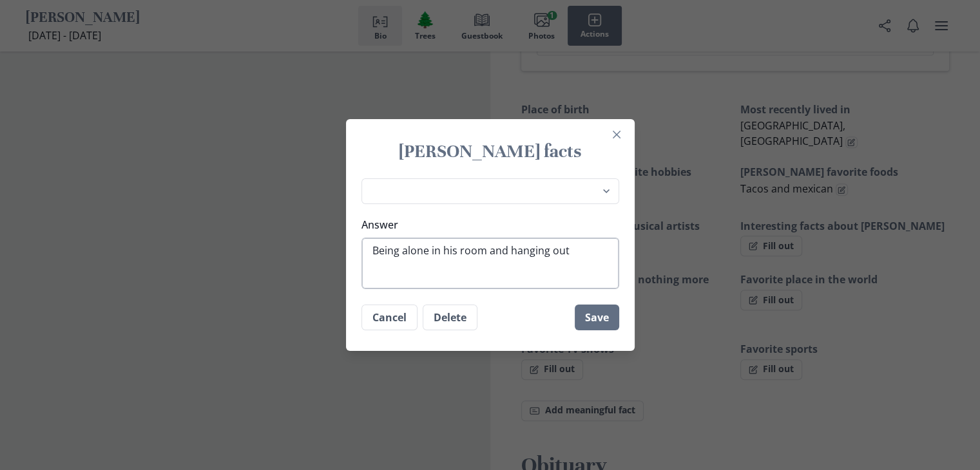
type textarea "Being alone in his room and hanging out w"
type textarea "x"
type textarea "Being alone in his room and hanging out wi"
type textarea "x"
type textarea "Being alone in his room and hanging out wit"
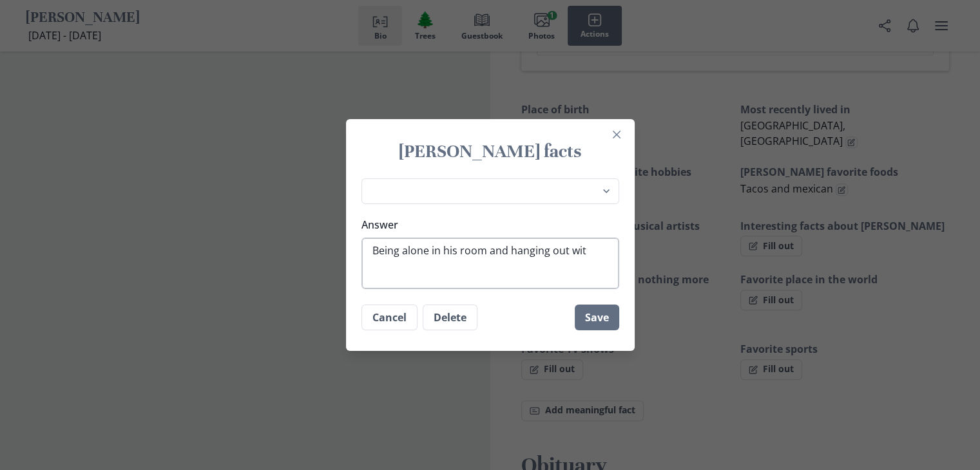
type textarea "x"
type textarea "Being alone in his room and hanging out with"
type textarea "x"
type textarea "Being alone in his room and hanging out with"
type textarea "x"
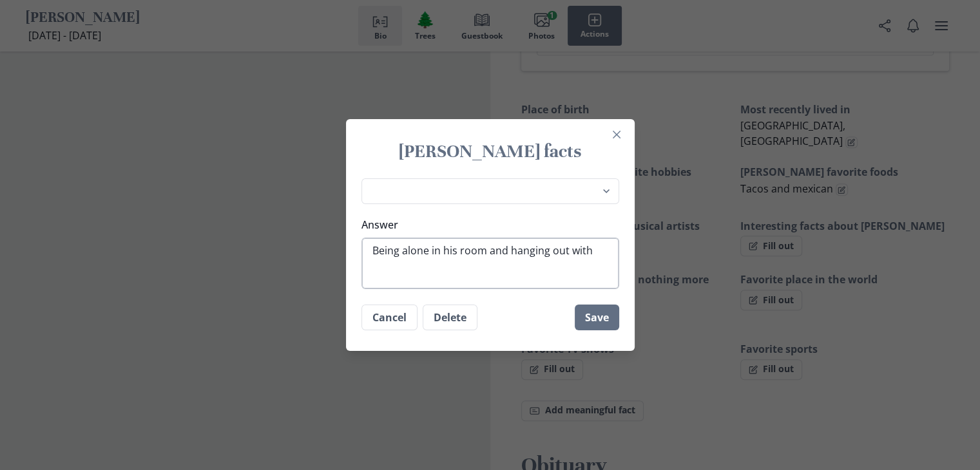
type textarea "Being alone in his room and hanging out with h"
type textarea "x"
type textarea "Being alone in his room and hanging out with hi"
type textarea "x"
type textarea "Being alone in his room and hanging out with his"
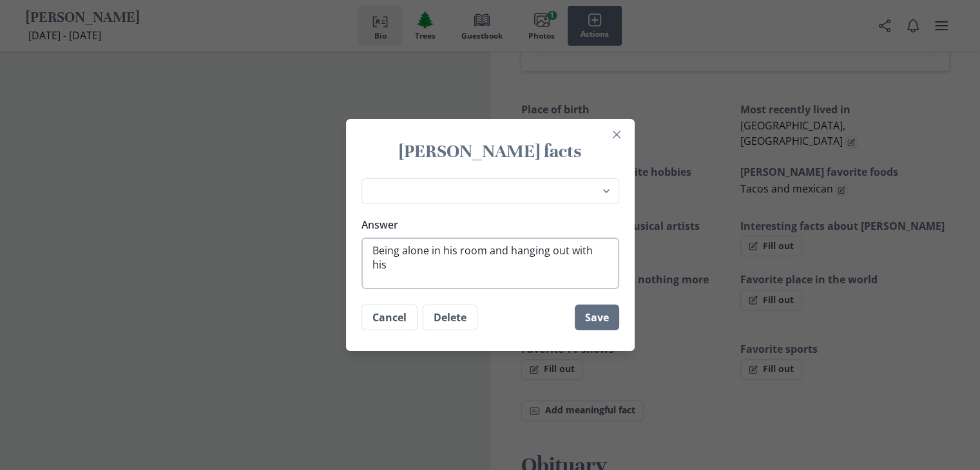
type textarea "x"
type textarea "Being alone in his room and hanging out with his"
type textarea "x"
type textarea "Being alone in his room and hanging out with his k"
type textarea "x"
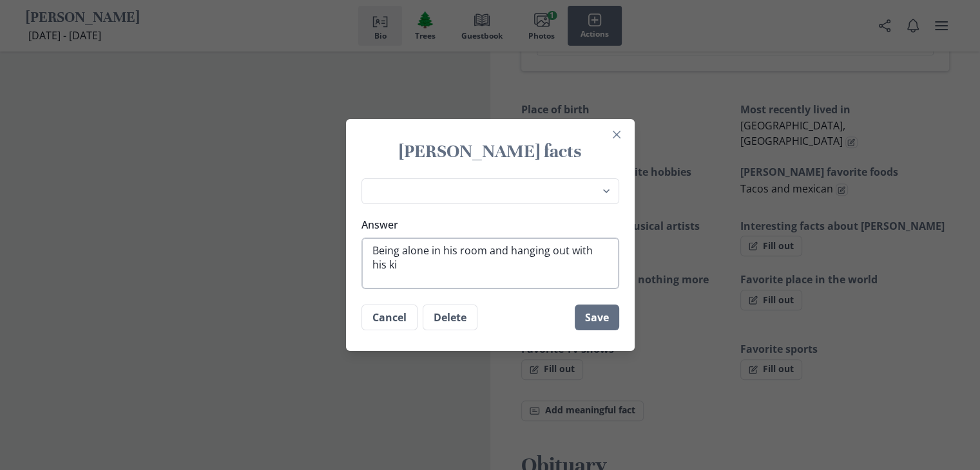
type textarea "Being alone in his room and hanging out with his kid"
type textarea "x"
type textarea "Being alone in his room and hanging out with his kids"
type textarea "x"
type textarea "Being alone in his room and hanging out with his kids"
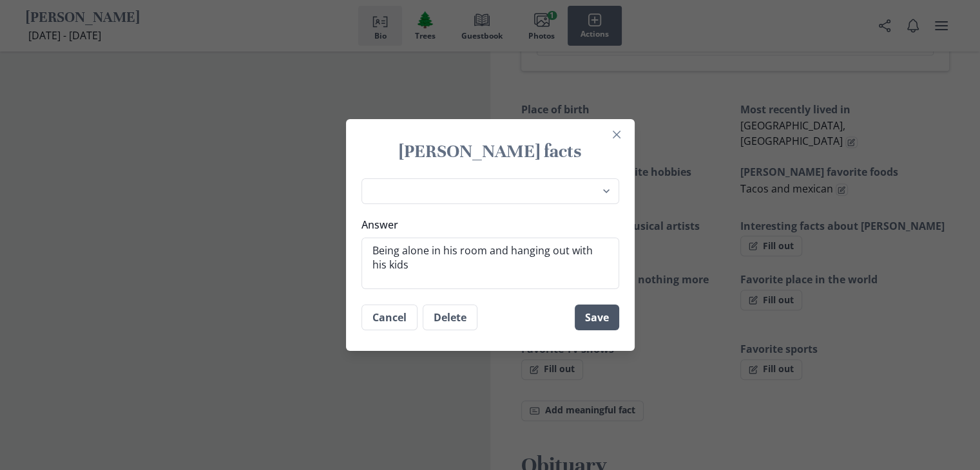
click at [590, 324] on button "Save" at bounding box center [597, 318] width 44 height 26
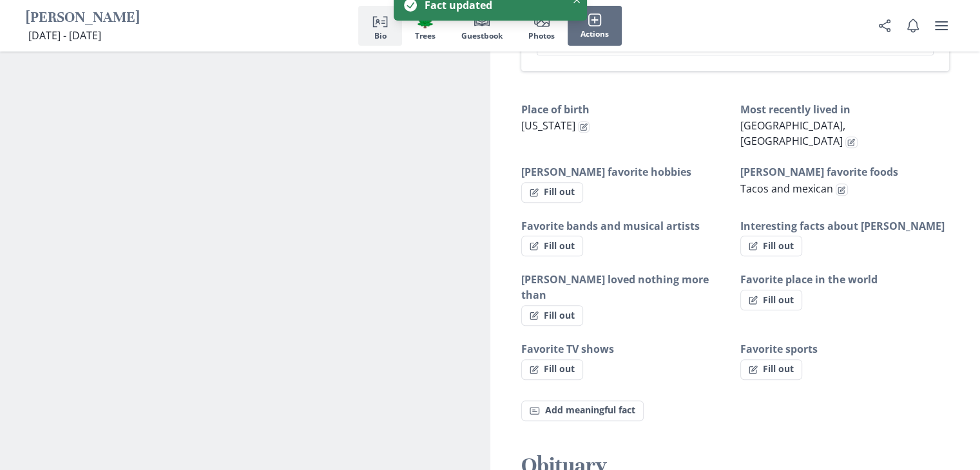
type textarea "x"
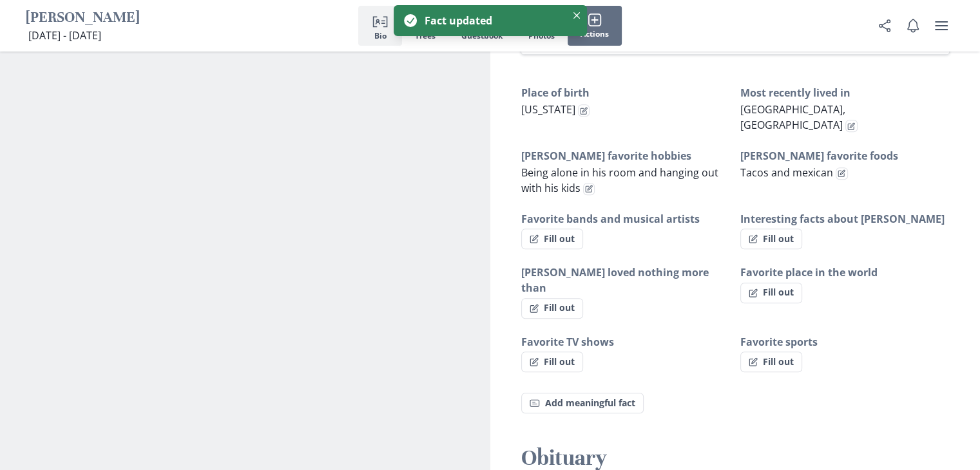
click at [668, 244] on div "Place of birth [US_STATE] Most recently lived in [GEOGRAPHIC_DATA], [GEOGRAPHIC…" at bounding box center [735, 228] width 428 height 287
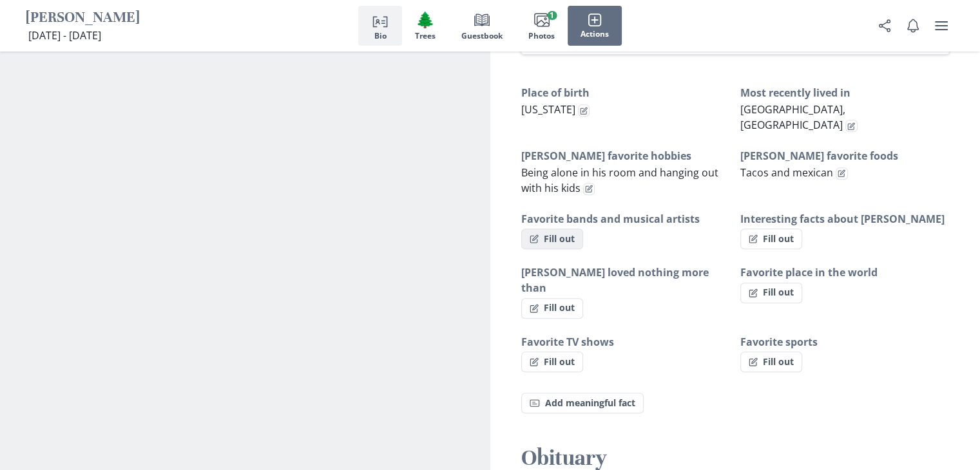
click at [557, 229] on button "Fill out" at bounding box center [552, 239] width 62 height 21
select select "Favorite bands and musical artists"
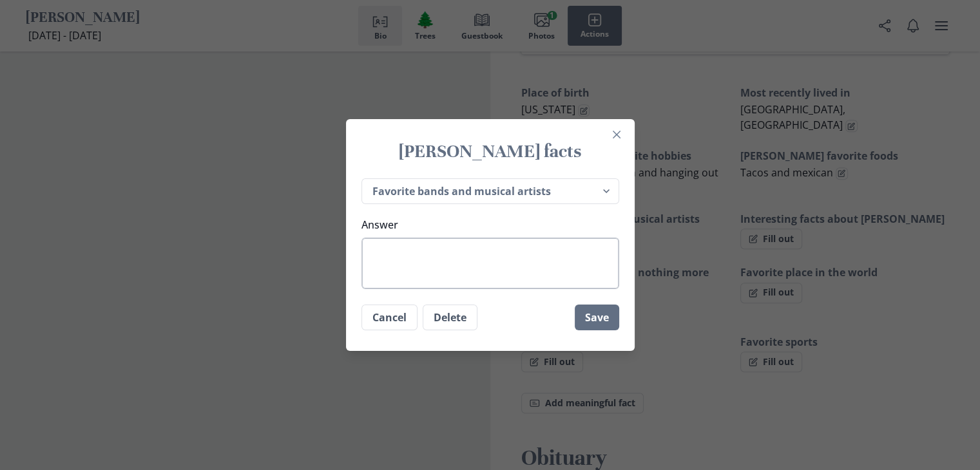
click at [544, 267] on textarea "Answer" at bounding box center [490, 264] width 258 height 52
type textarea "x"
type textarea "K"
type textarea "x"
type textarea "Ki"
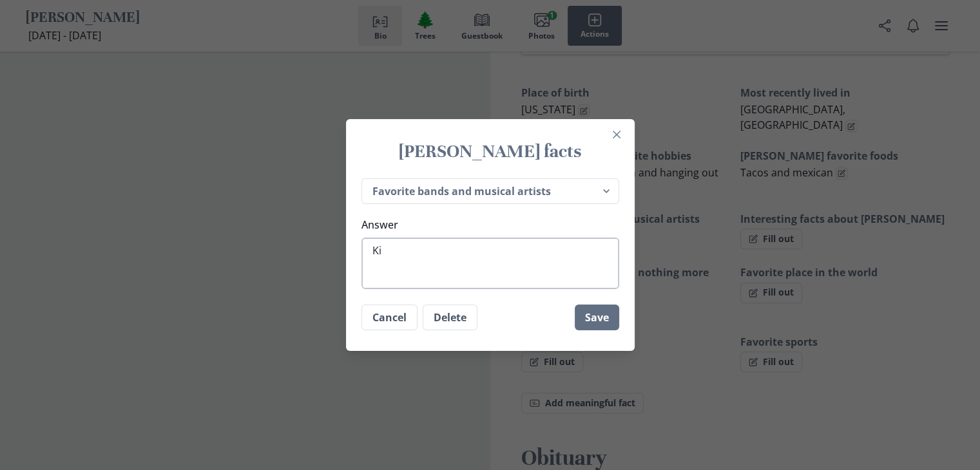
type textarea "x"
type textarea "Kis"
type textarea "x"
type textarea "Kiss"
type textarea "x"
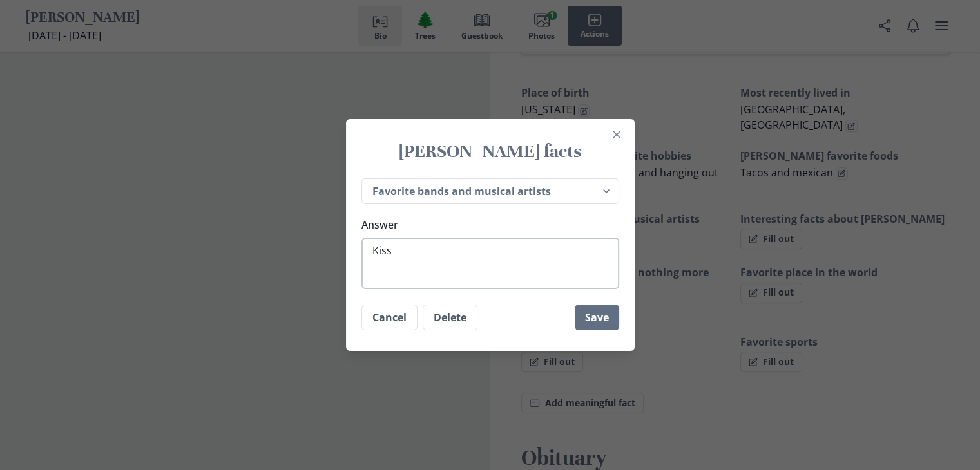
type textarea "Kiss"
type textarea "x"
type textarea "Kiss a"
type textarea "x"
type textarea "Kiss an"
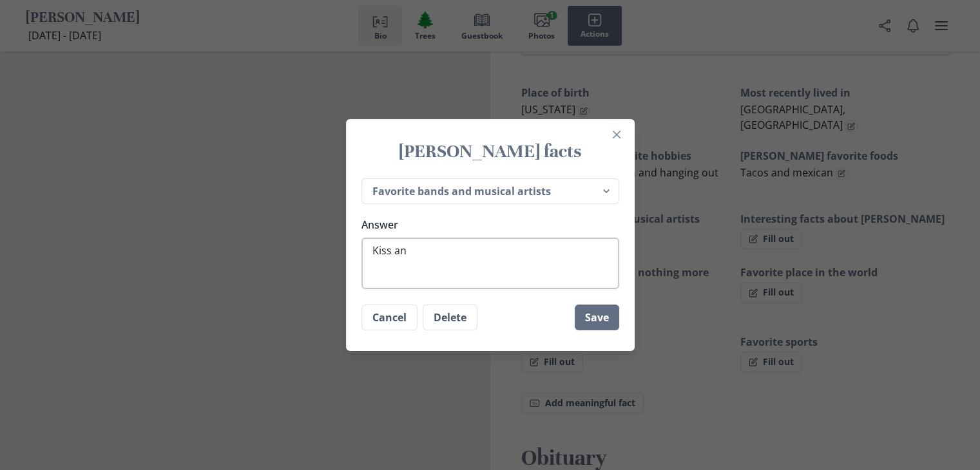
type textarea "x"
type textarea "Kiss and"
type textarea "x"
type textarea "Kiss and"
type textarea "x"
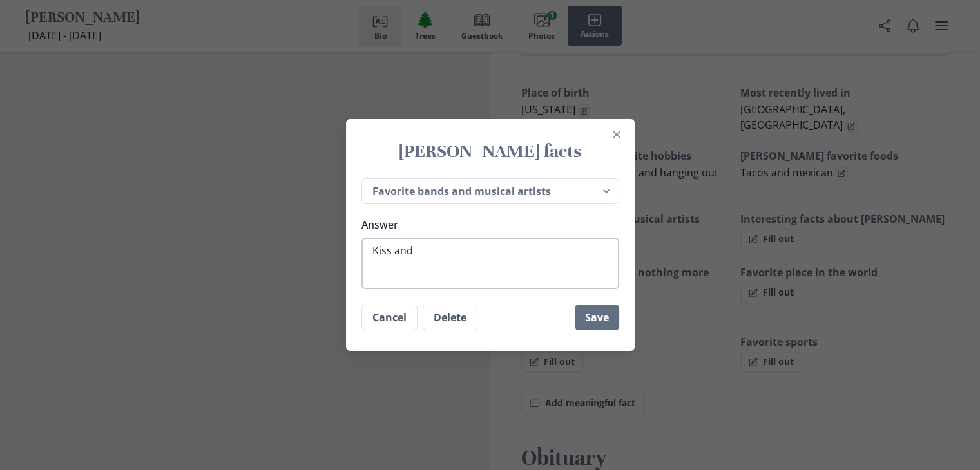
type textarea "Kiss and t"
type textarea "x"
type textarea "Kiss and te"
type textarea "x"
type textarea "Kiss and t"
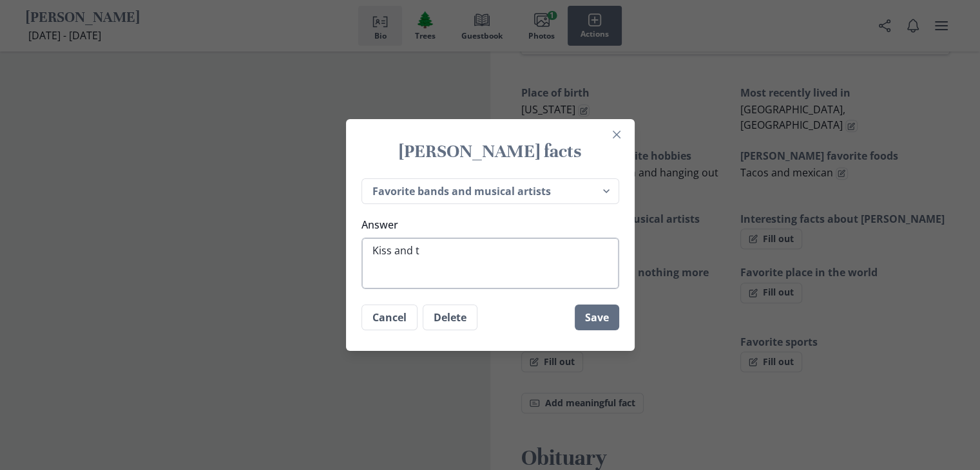
type textarea "x"
type textarea "Kiss and the"
click at [460, 251] on textarea "Kiss and the beatles" at bounding box center [490, 264] width 258 height 52
click at [602, 323] on button "Save" at bounding box center [597, 318] width 44 height 26
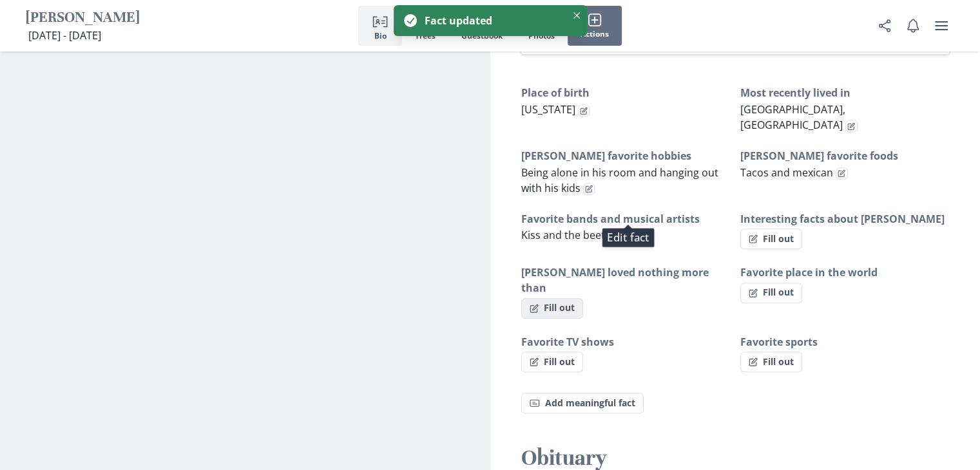
click at [563, 298] on button "Fill out" at bounding box center [552, 308] width 62 height 21
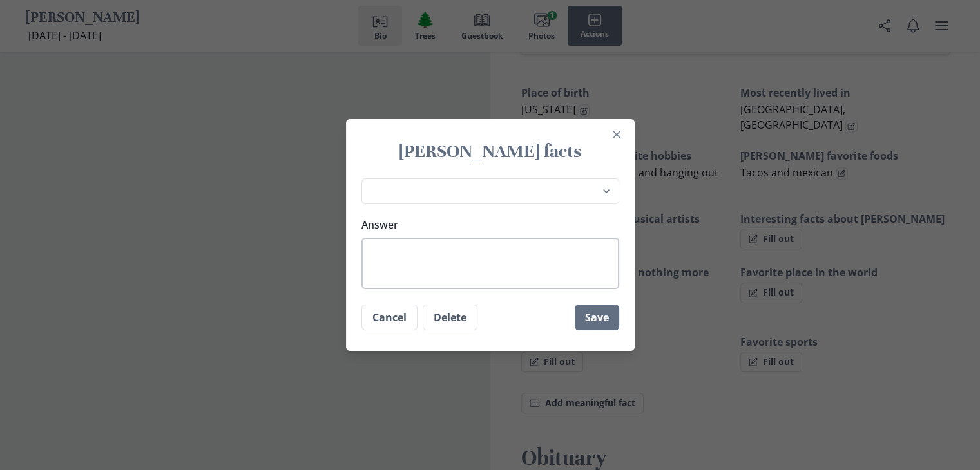
click at [537, 248] on textarea "Answer" at bounding box center [490, 264] width 258 height 52
